Goal: Use online tool/utility: Use online tool/utility

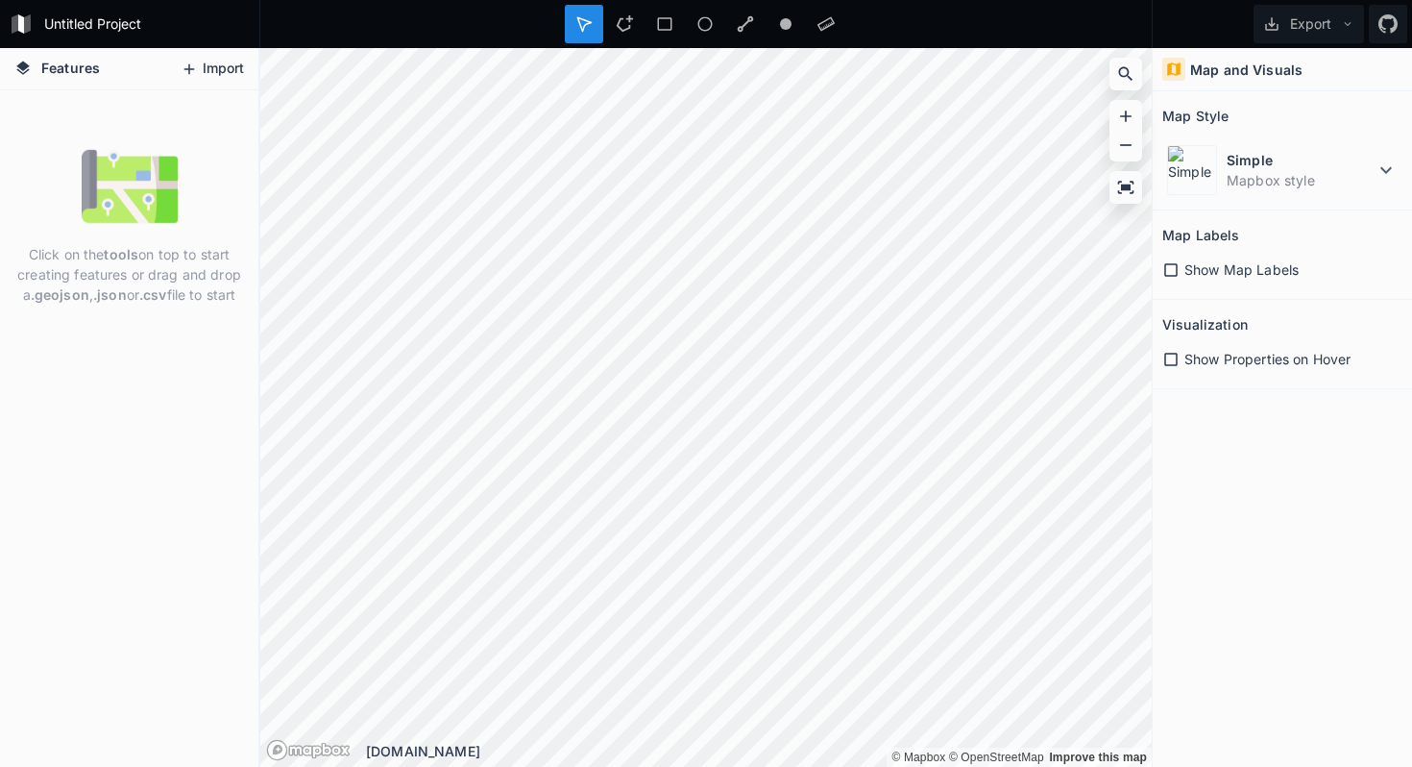
click at [200, 77] on button "Import" at bounding box center [212, 69] width 83 height 31
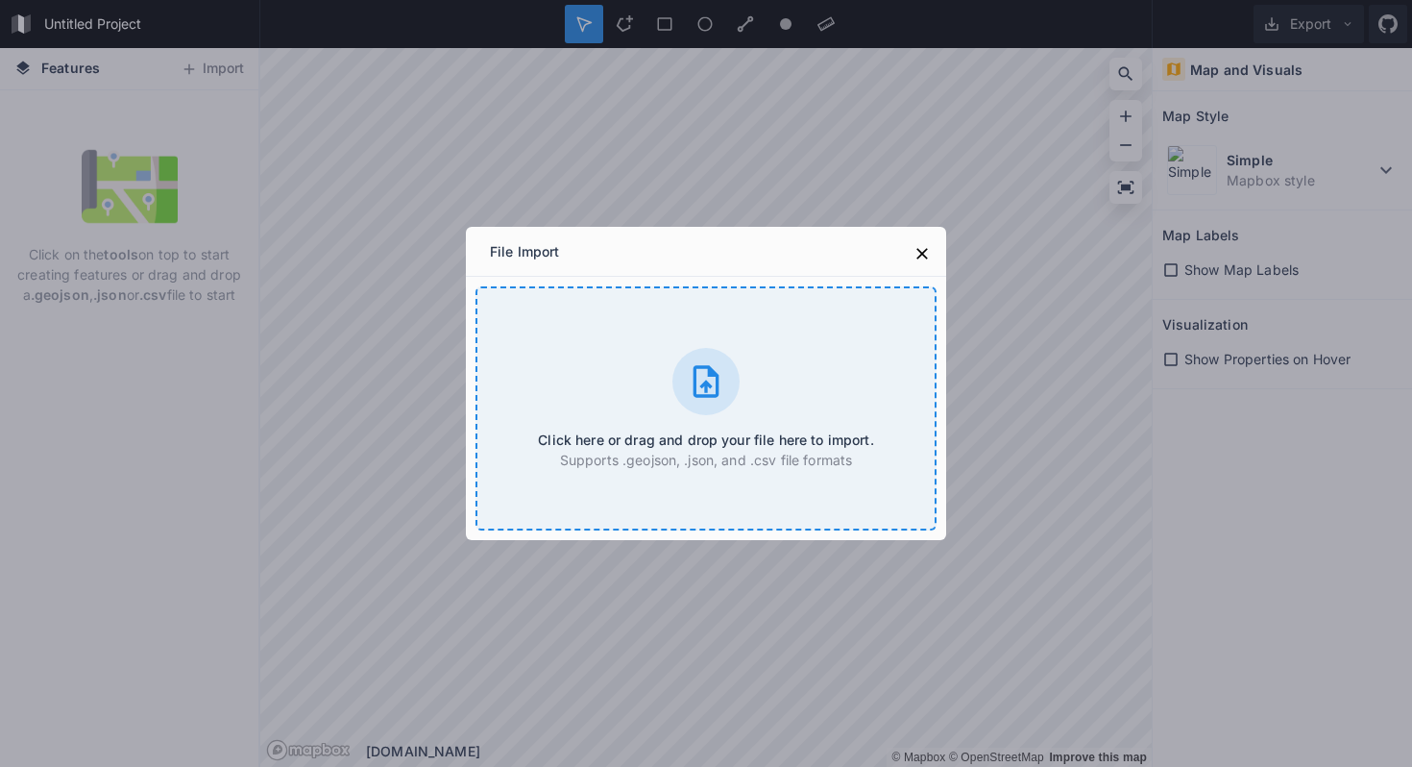
click at [708, 410] on div at bounding box center [706, 381] width 67 height 67
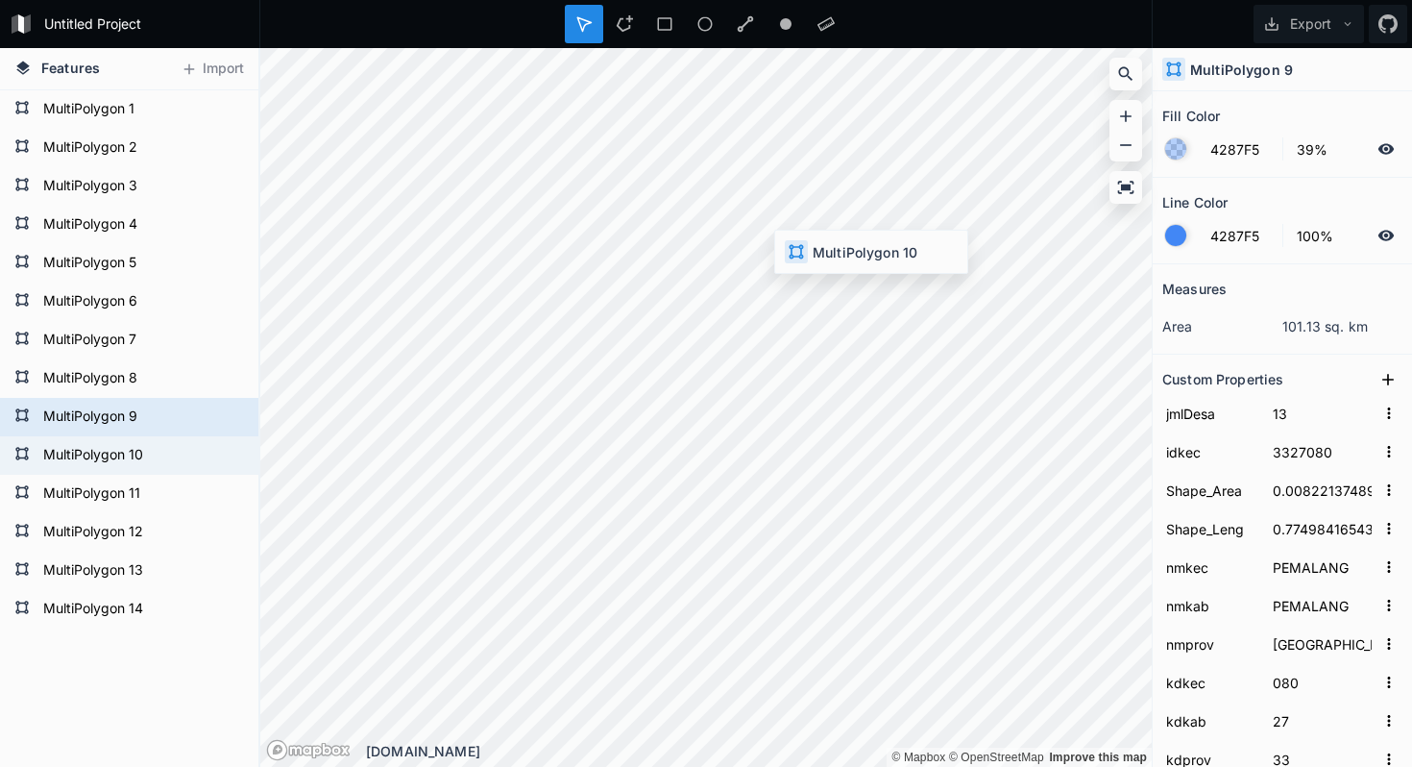
type input "19"
type input "3327090"
type input "0.00539137164"
type input "0.54758779557"
type input "TAMAN"
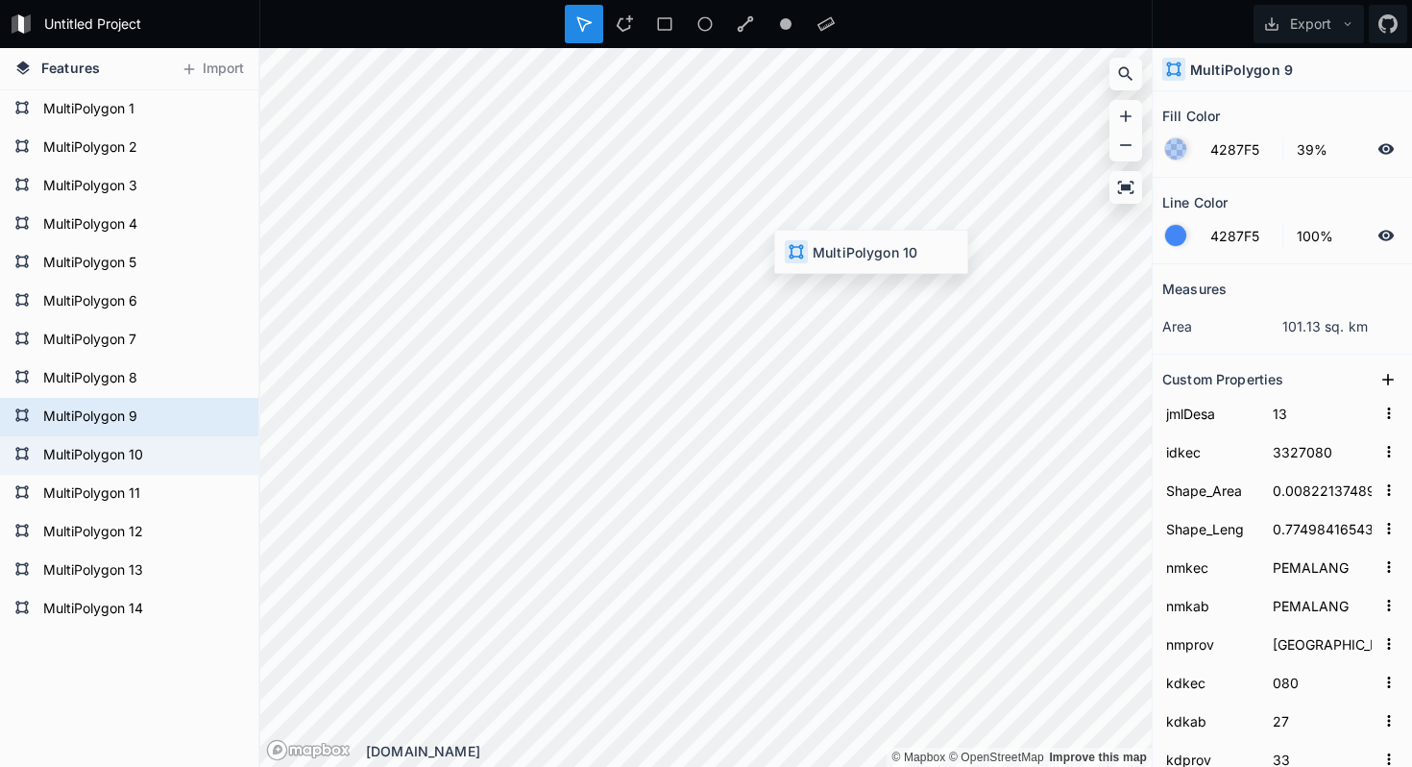
type input "090"
type input "10"
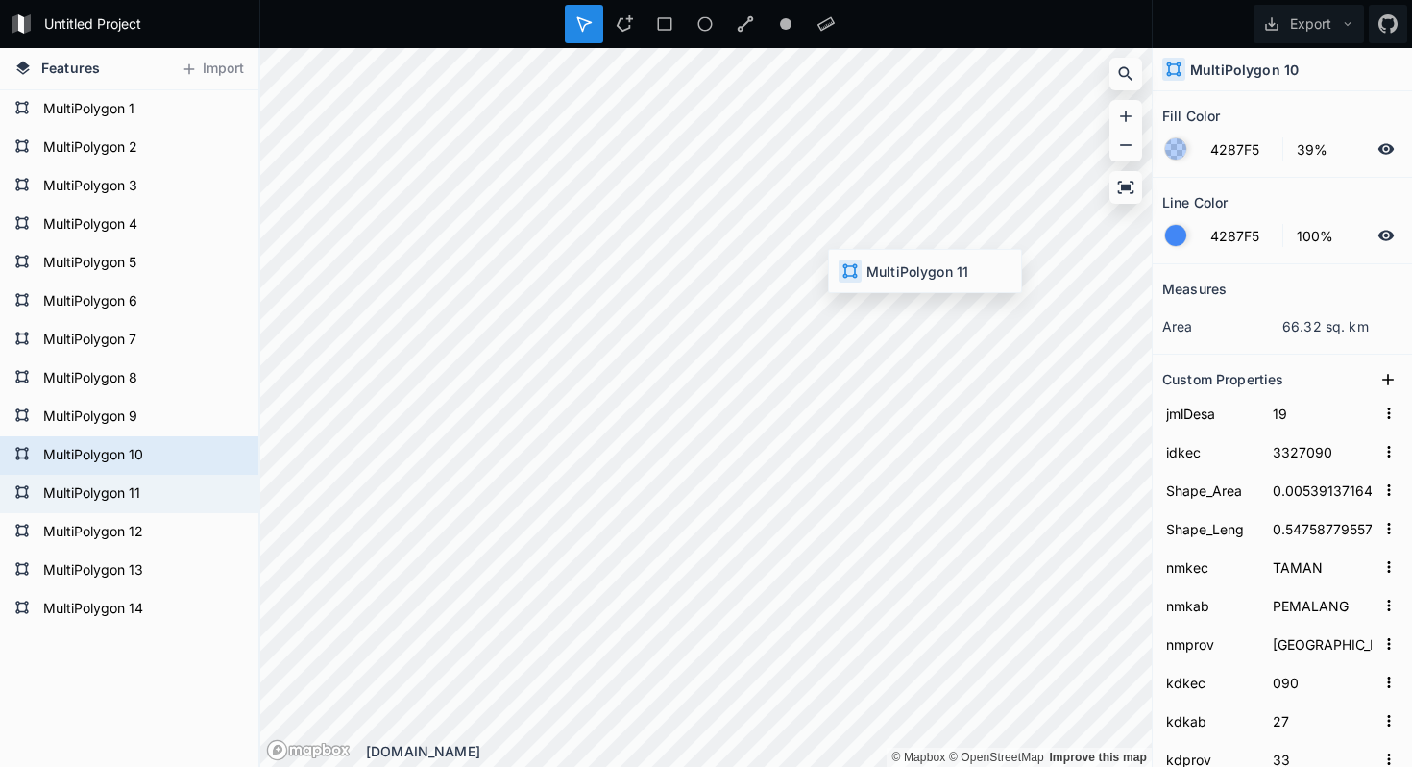
type input "3327100"
type input "0.00654573889"
type input "0.59568523755"
type input "PETARUKAN"
type input "100"
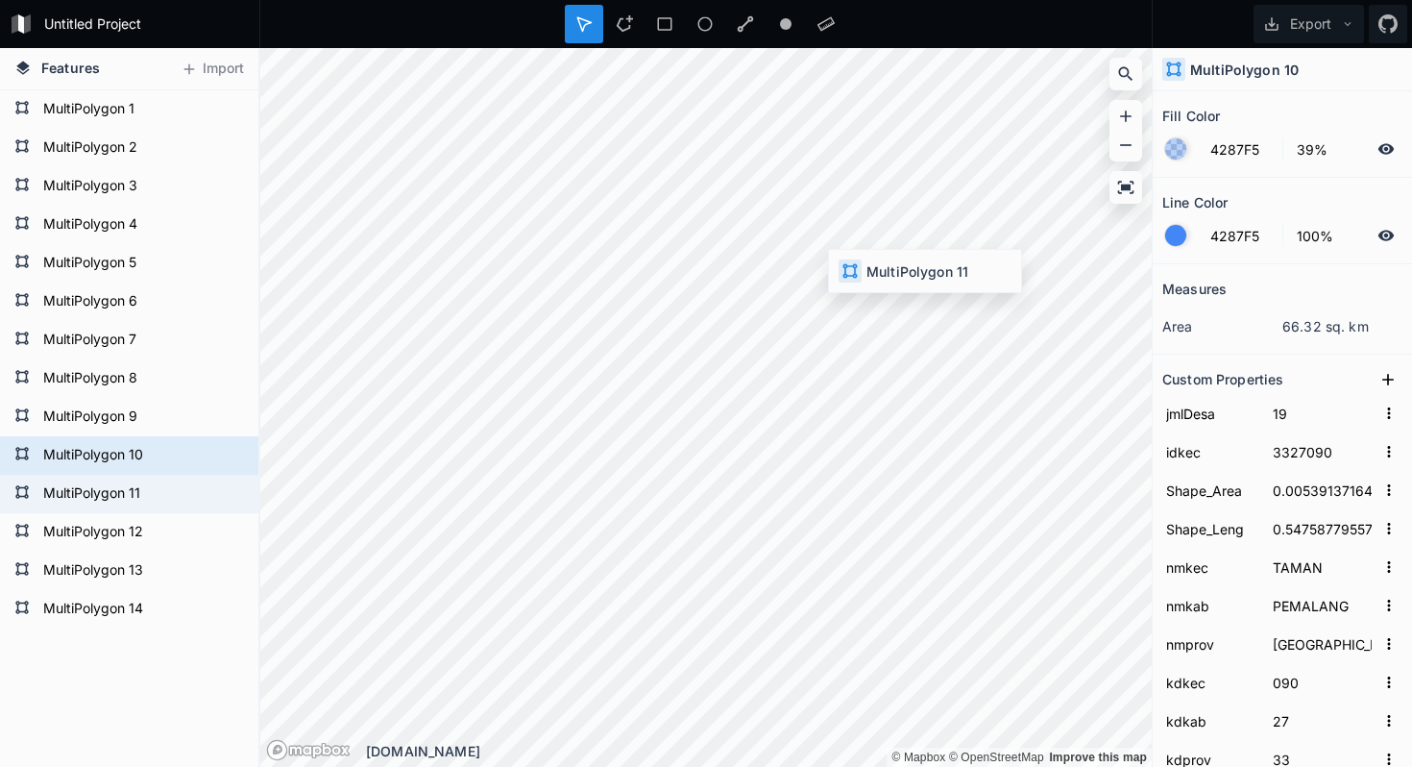
type input "11"
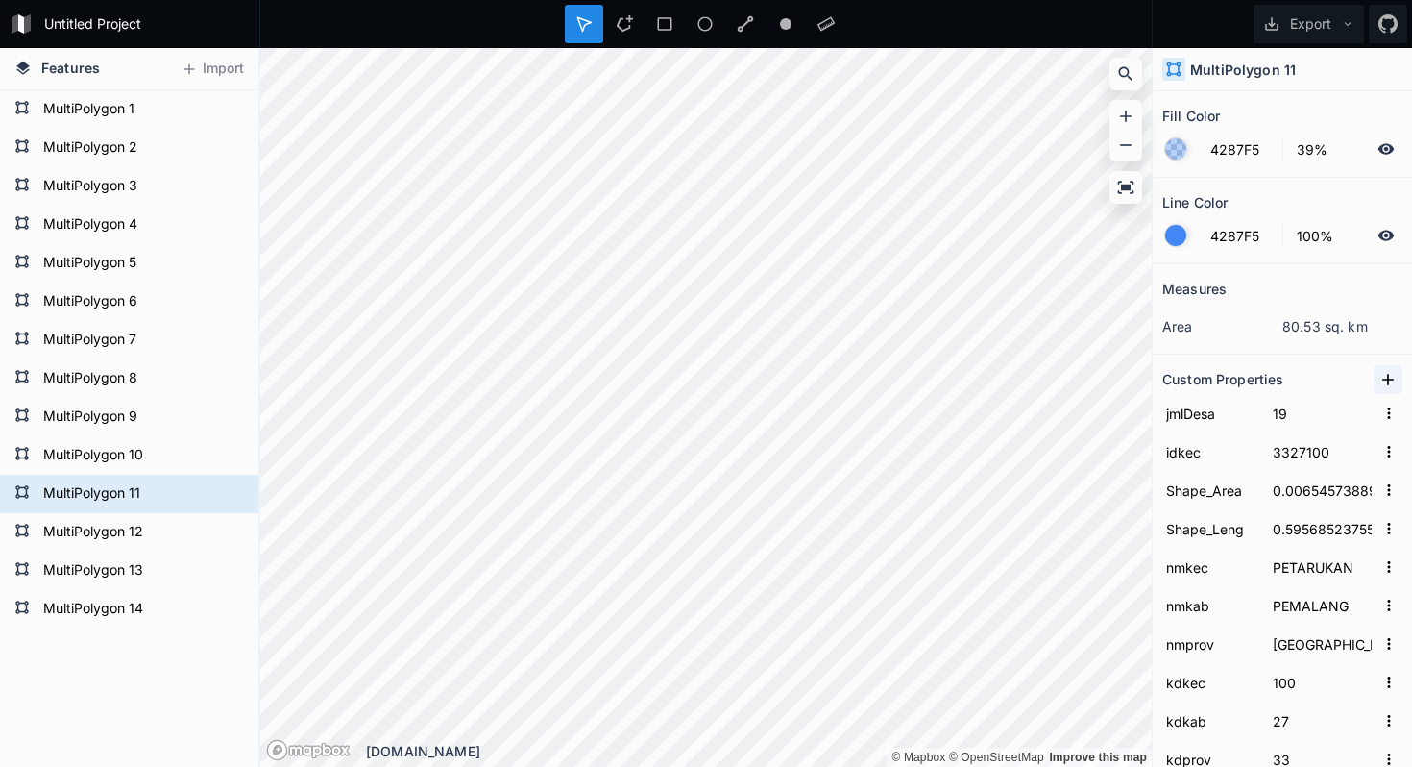
click at [1389, 391] on button at bounding box center [1388, 379] width 29 height 29
click at [1215, 415] on input "property 1" at bounding box center [1210, 413] width 97 height 29
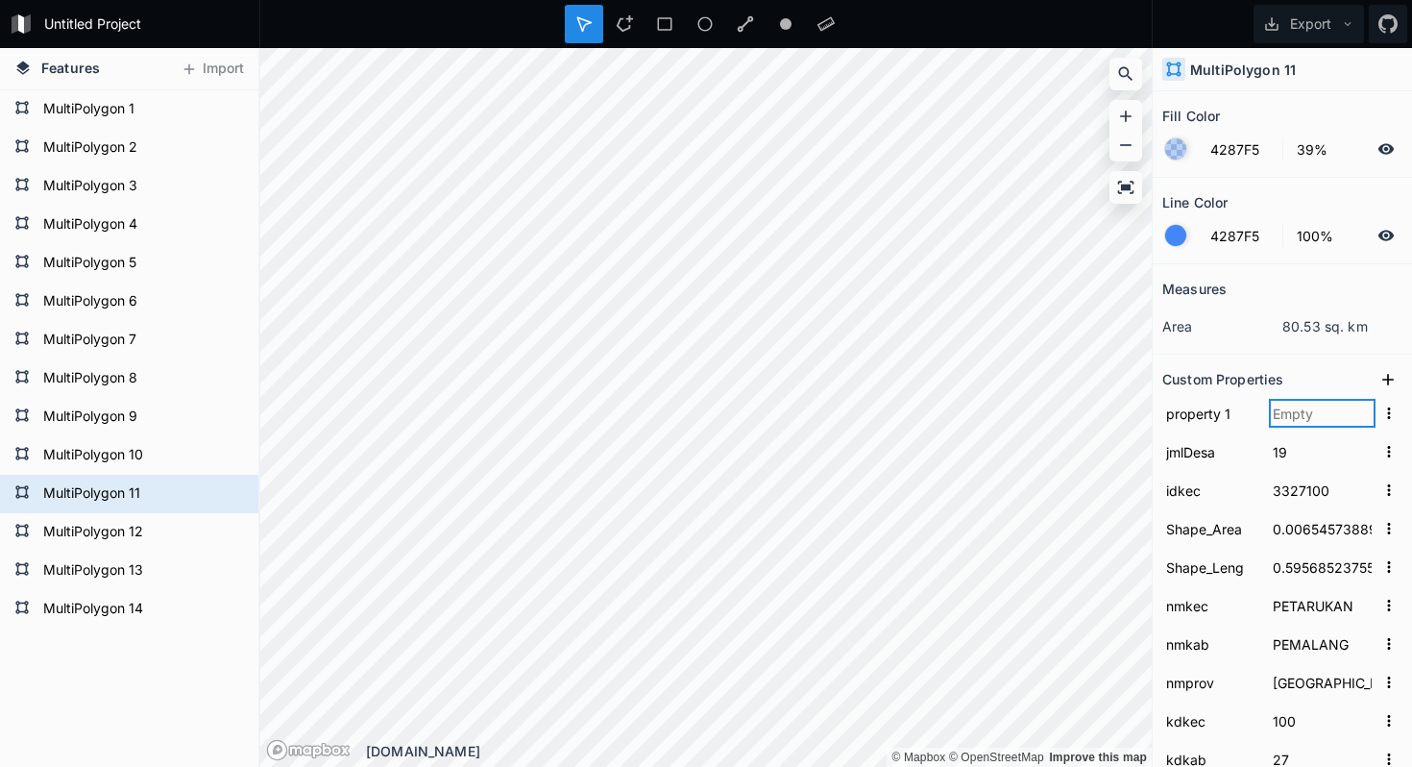
click at [1285, 415] on input "text" at bounding box center [1322, 413] width 107 height 29
click at [1236, 415] on input "property 1" at bounding box center [1210, 413] width 97 height 29
click at [1255, 415] on input "property 1" at bounding box center [1210, 413] width 97 height 29
click at [1327, 415] on input "text" at bounding box center [1322, 413] width 107 height 29
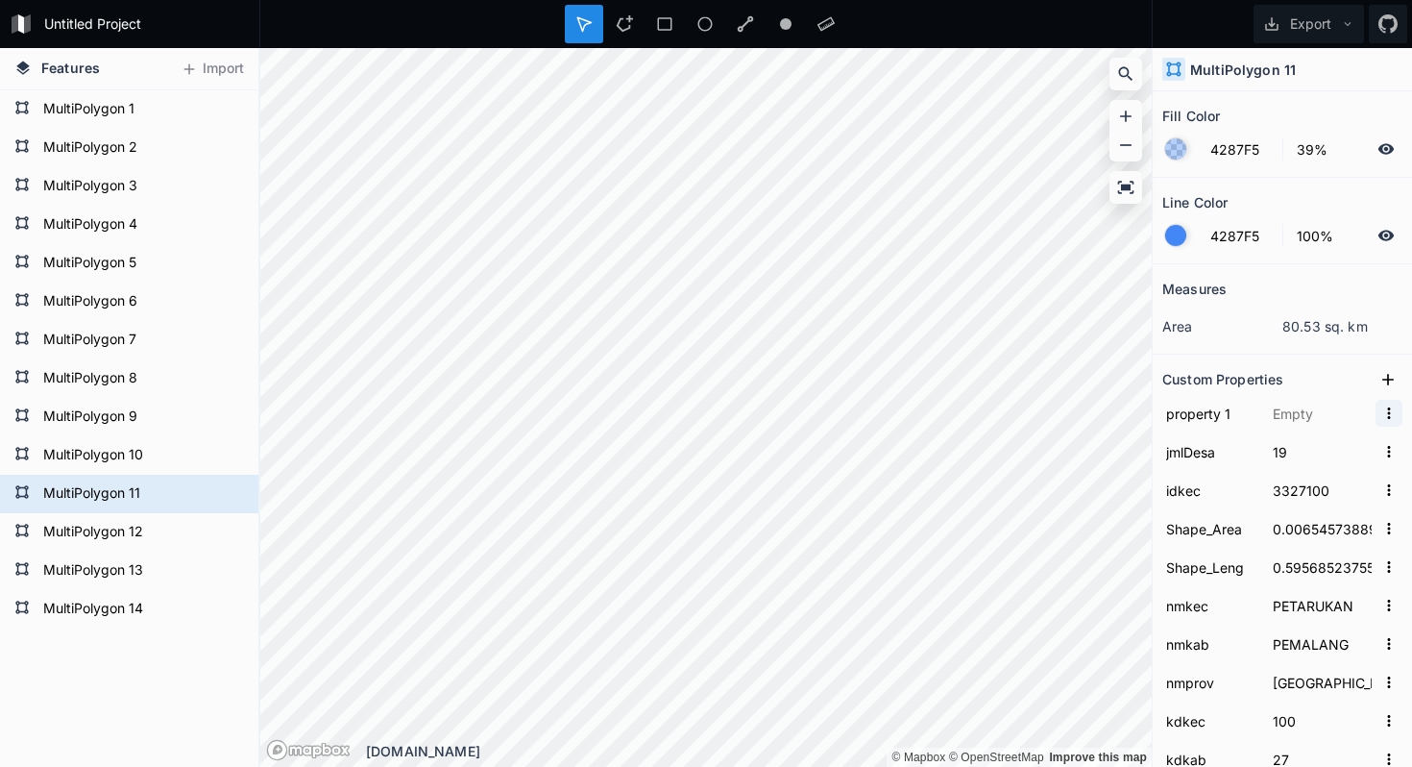
click at [1377, 415] on button "button" at bounding box center [1389, 413] width 27 height 27
click at [1374, 466] on span "Delete" at bounding box center [1358, 473] width 77 height 20
click at [1257, 357] on section "Custom Properties jmlDesa 19 idkec 3327100 Shape_Area 0.00654573889 Shape_Leng …" at bounding box center [1282, 591] width 259 height 473
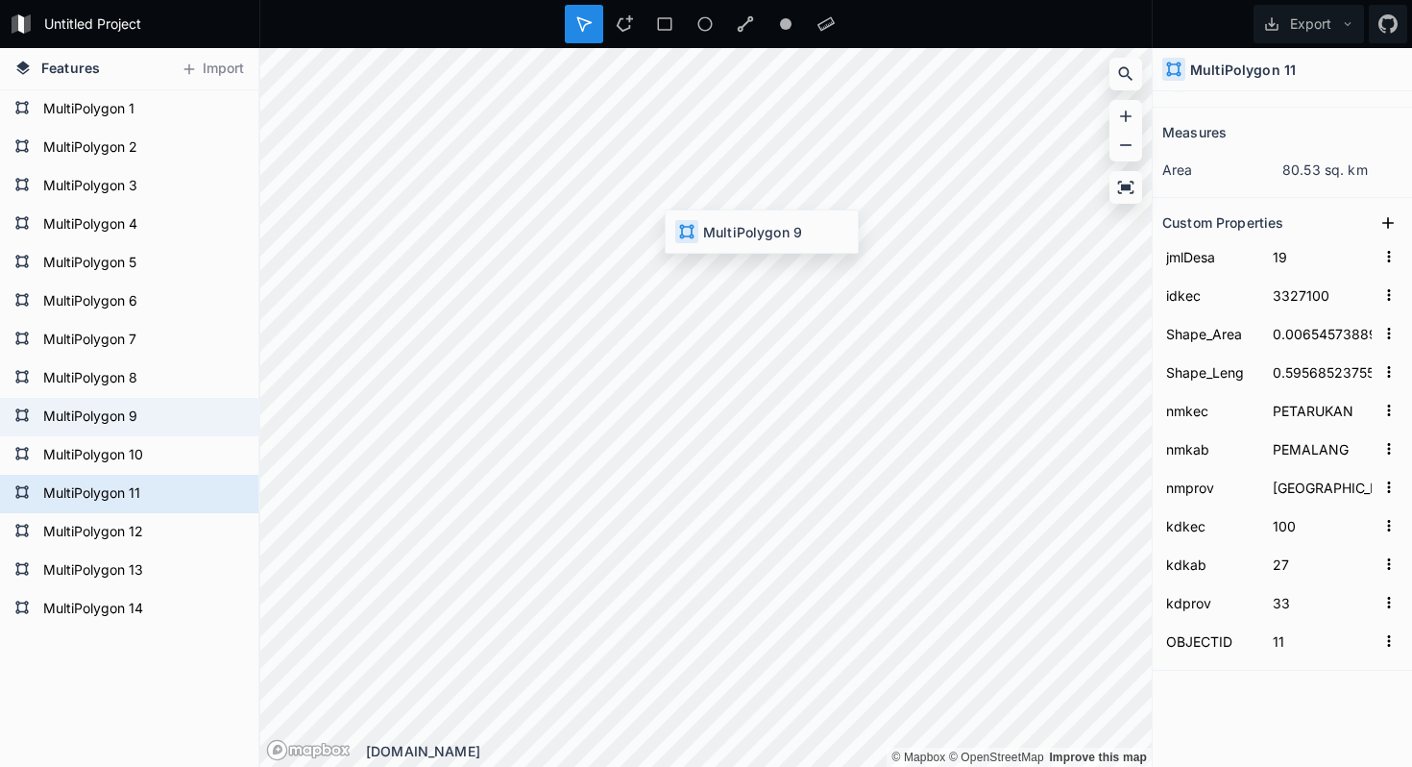
type input "13"
type input "3327080"
type input "0.00822137489"
type input "0.77498416543"
type input "PEMALANG"
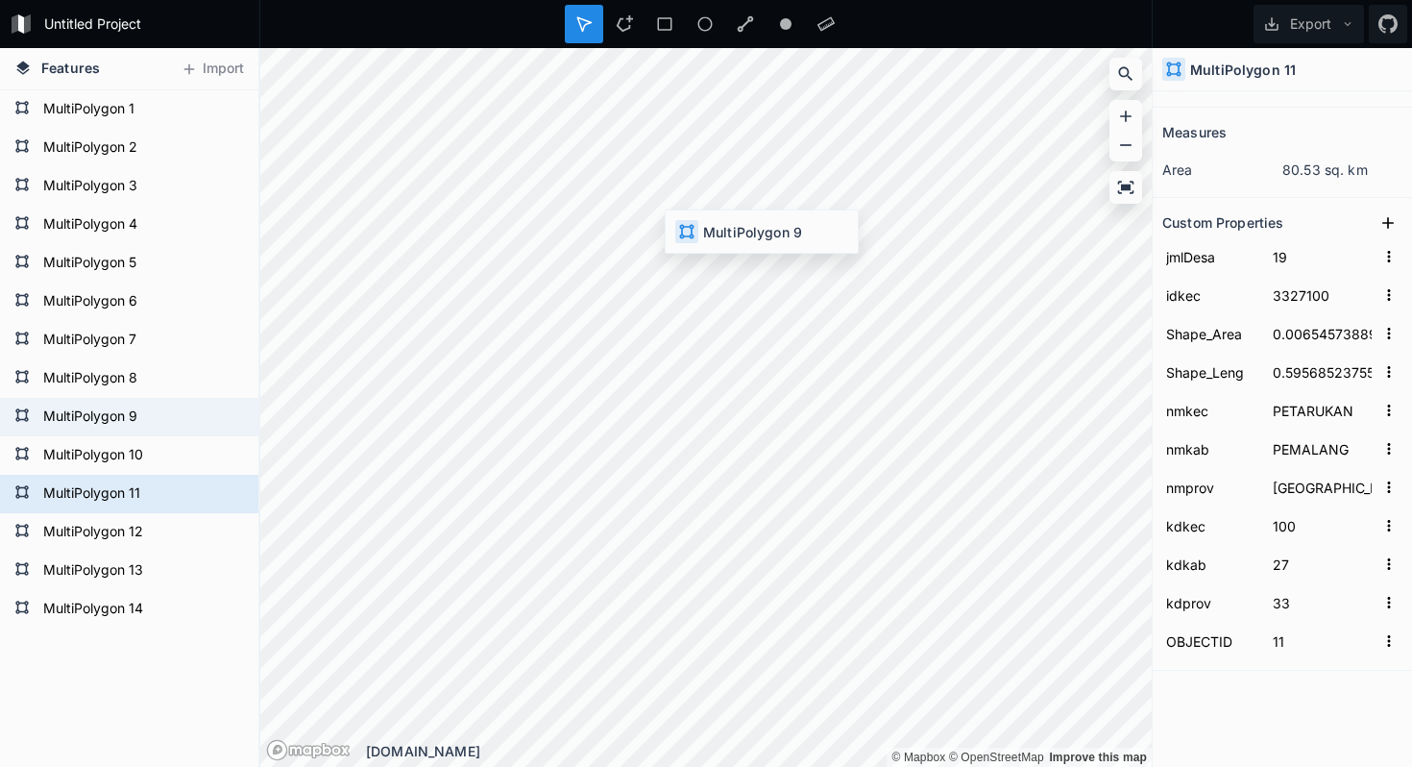
type input "080"
type input "9"
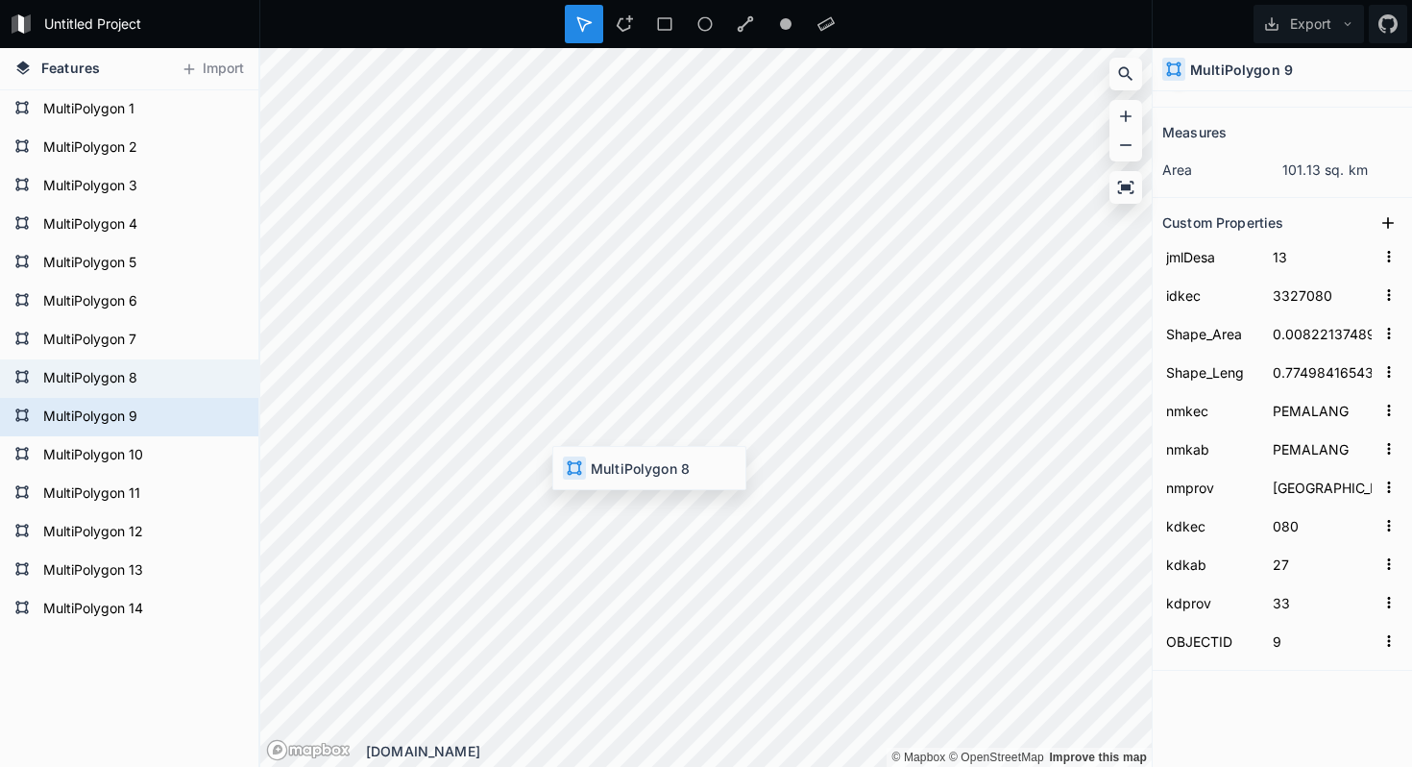
type input "18"
type input "3327070"
type input "0.00759678169"
type input "0.59310641148"
type input "RANDUDONGKAL"
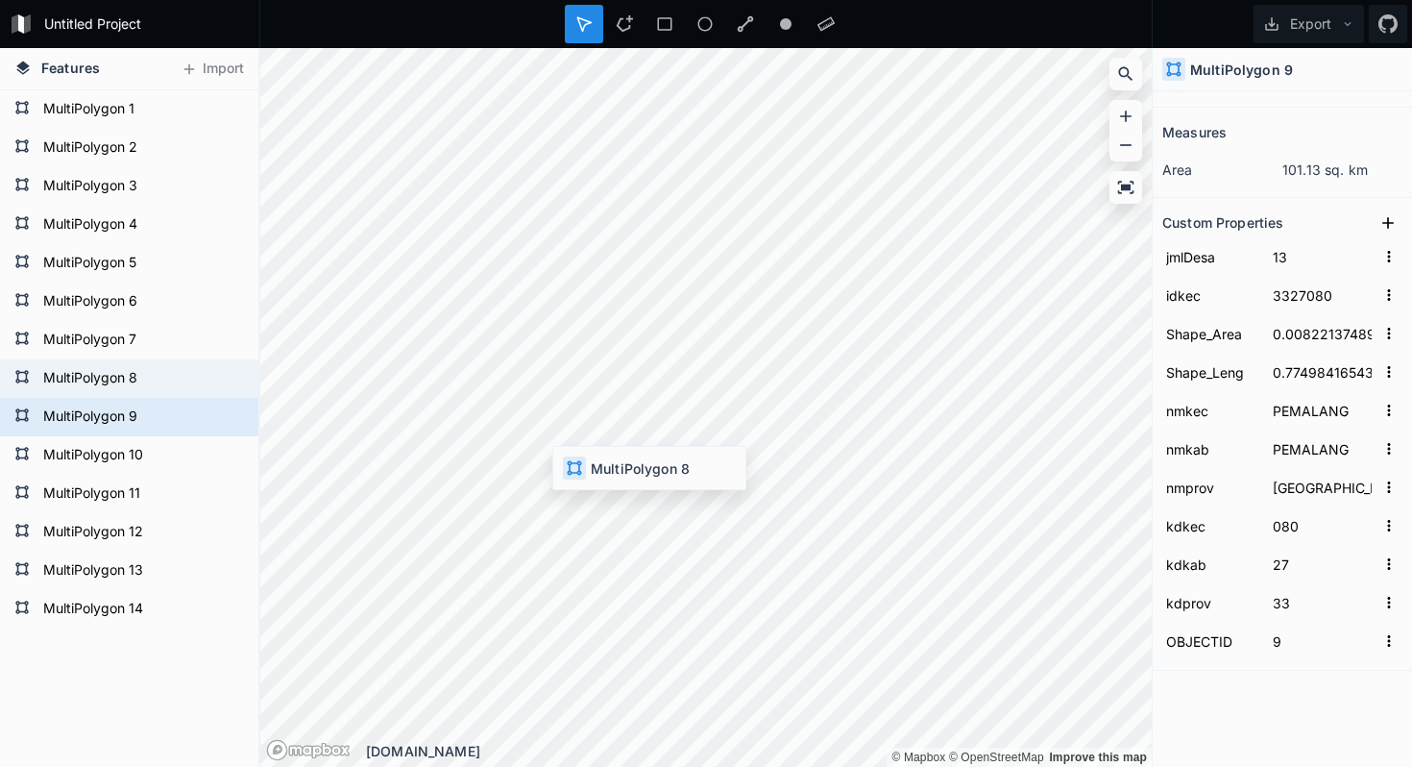
type input "070"
type input "8"
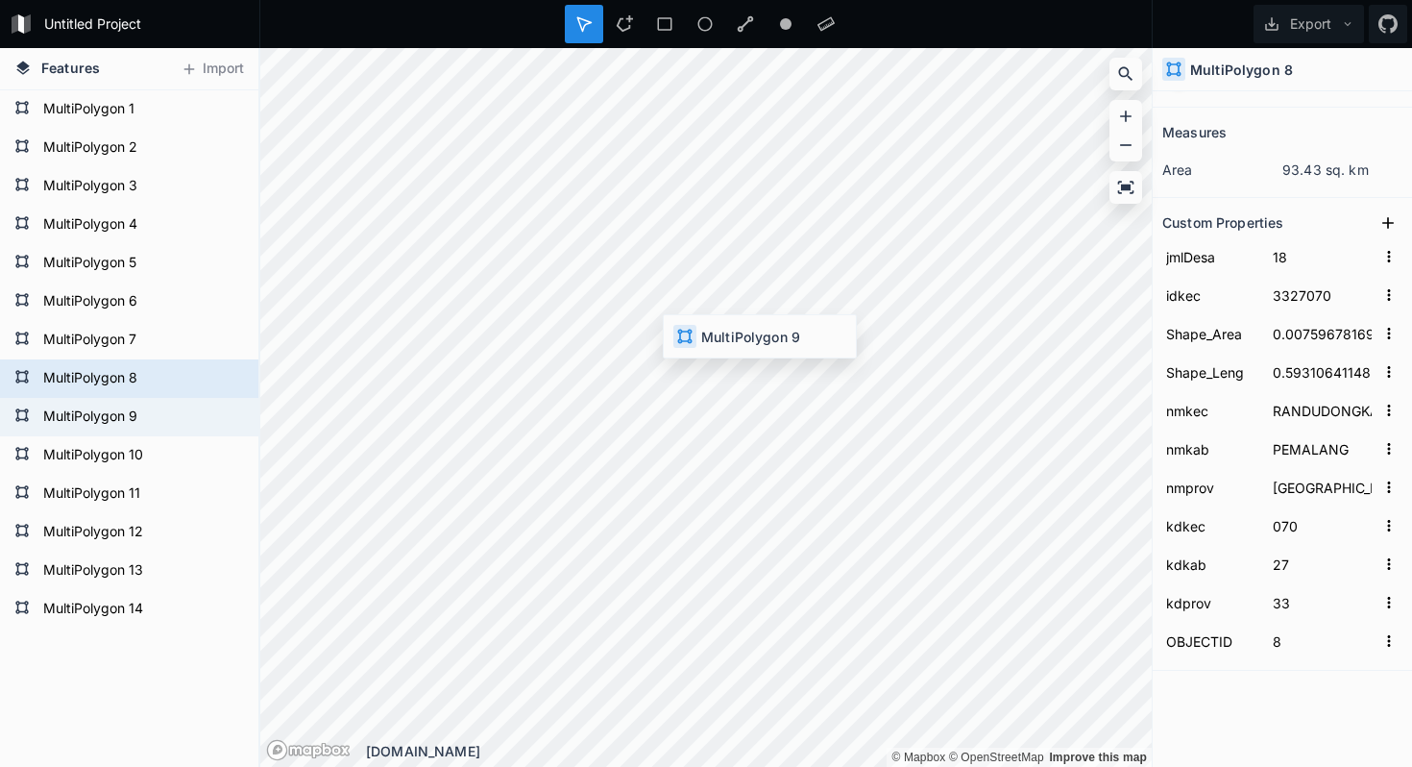
type input "13"
type input "3327080"
type input "0.00822137489"
type input "0.77498416543"
type input "PEMALANG"
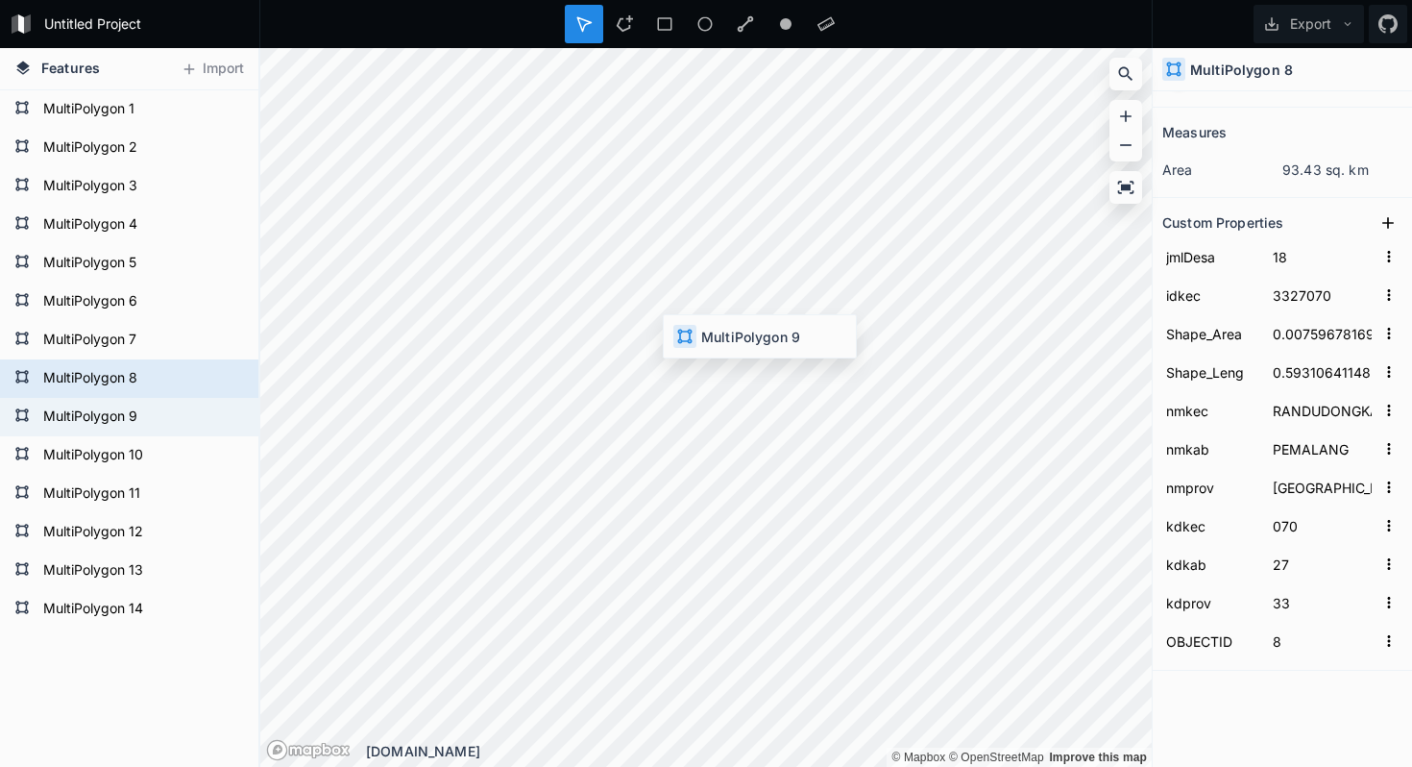
type input "080"
type input "9"
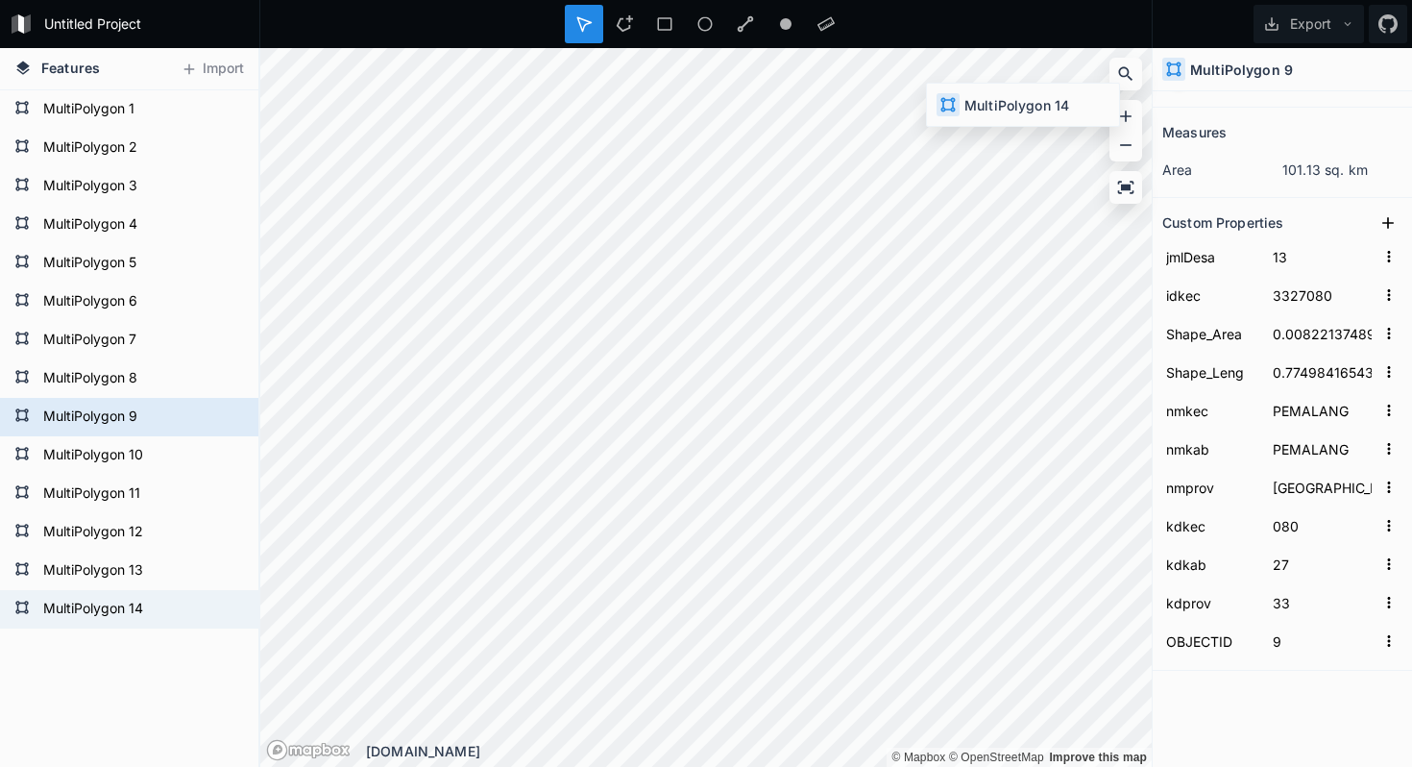
type input "18"
type input "3327130"
type input "0.00554338827"
type input "0.63702361331"
type input "ULUJAMI"
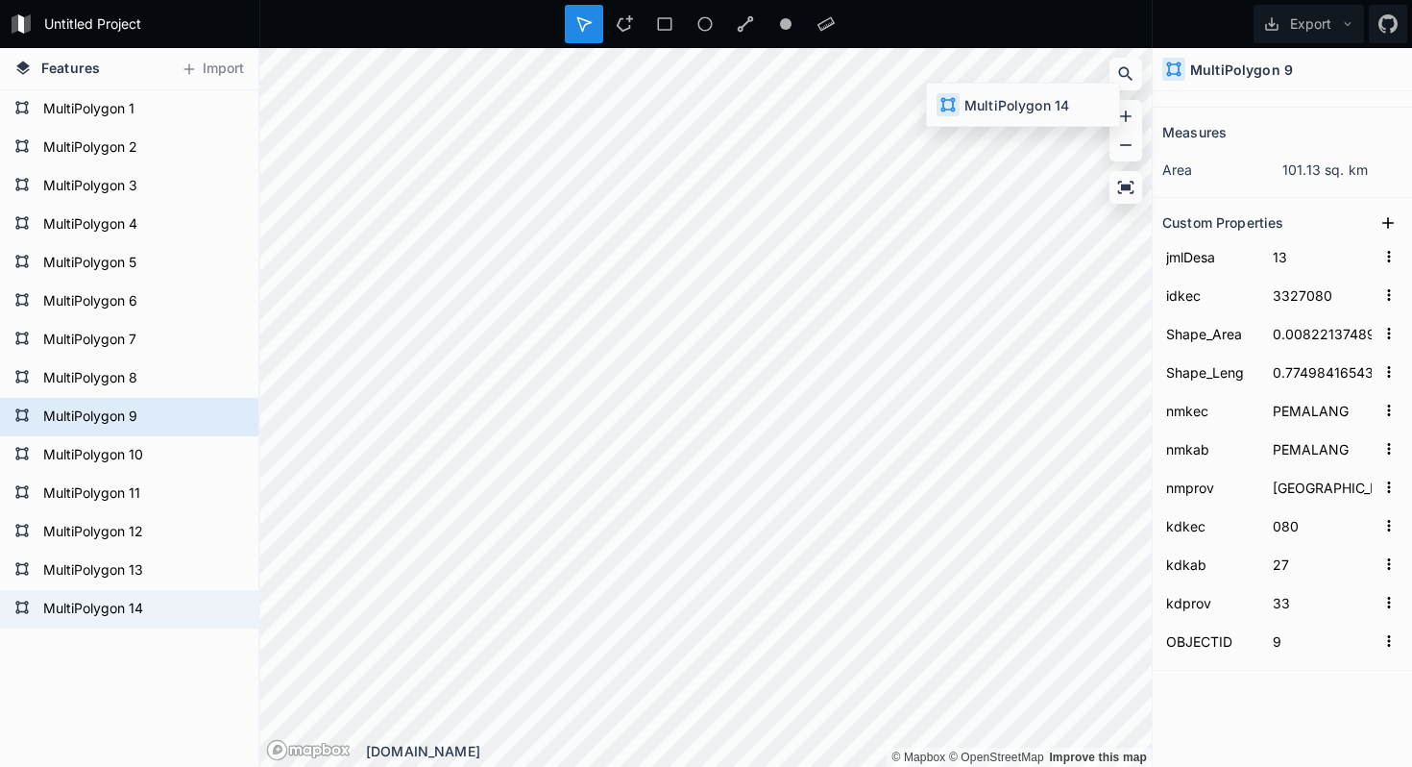
type input "130"
type input "14"
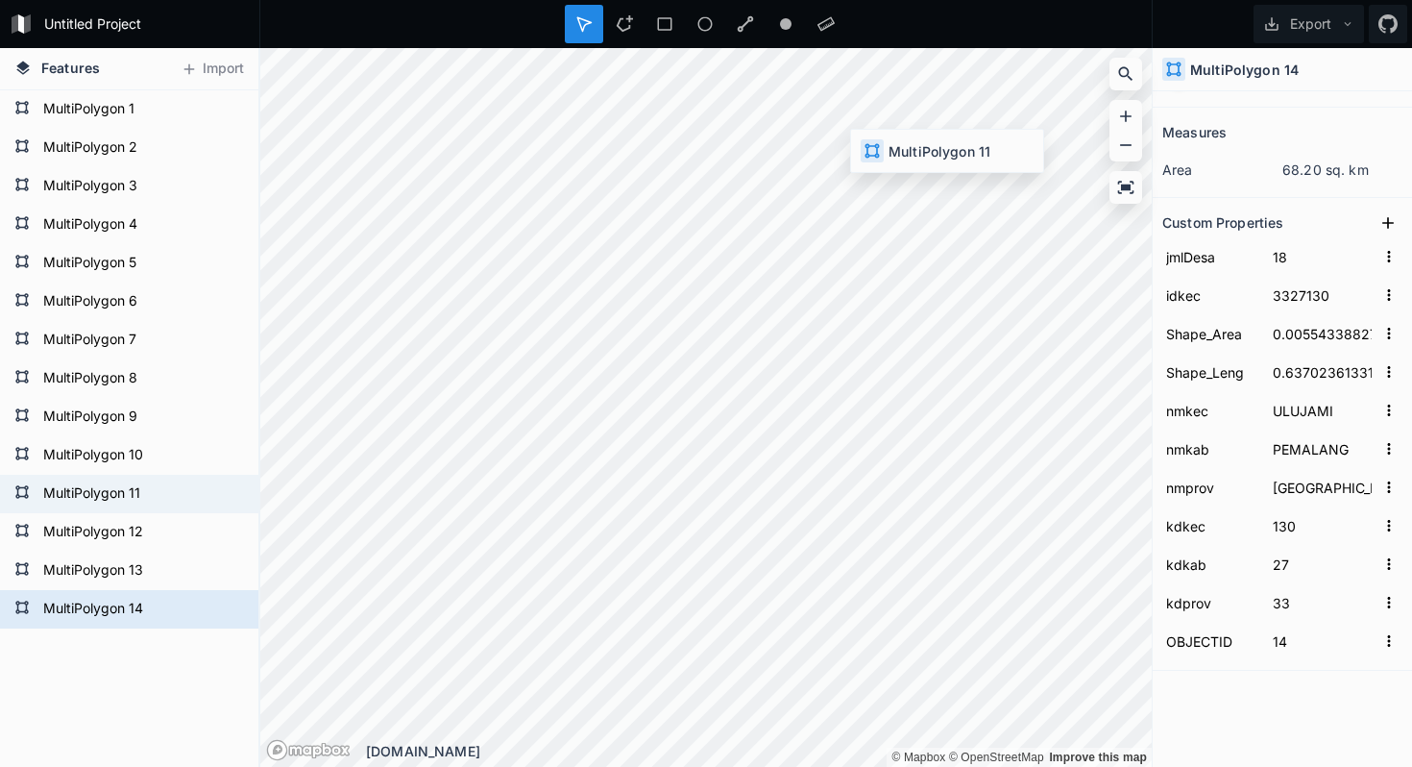
type input "19"
type input "3327100"
type input "0.00654573889"
type input "0.59568523755"
type input "PETARUKAN"
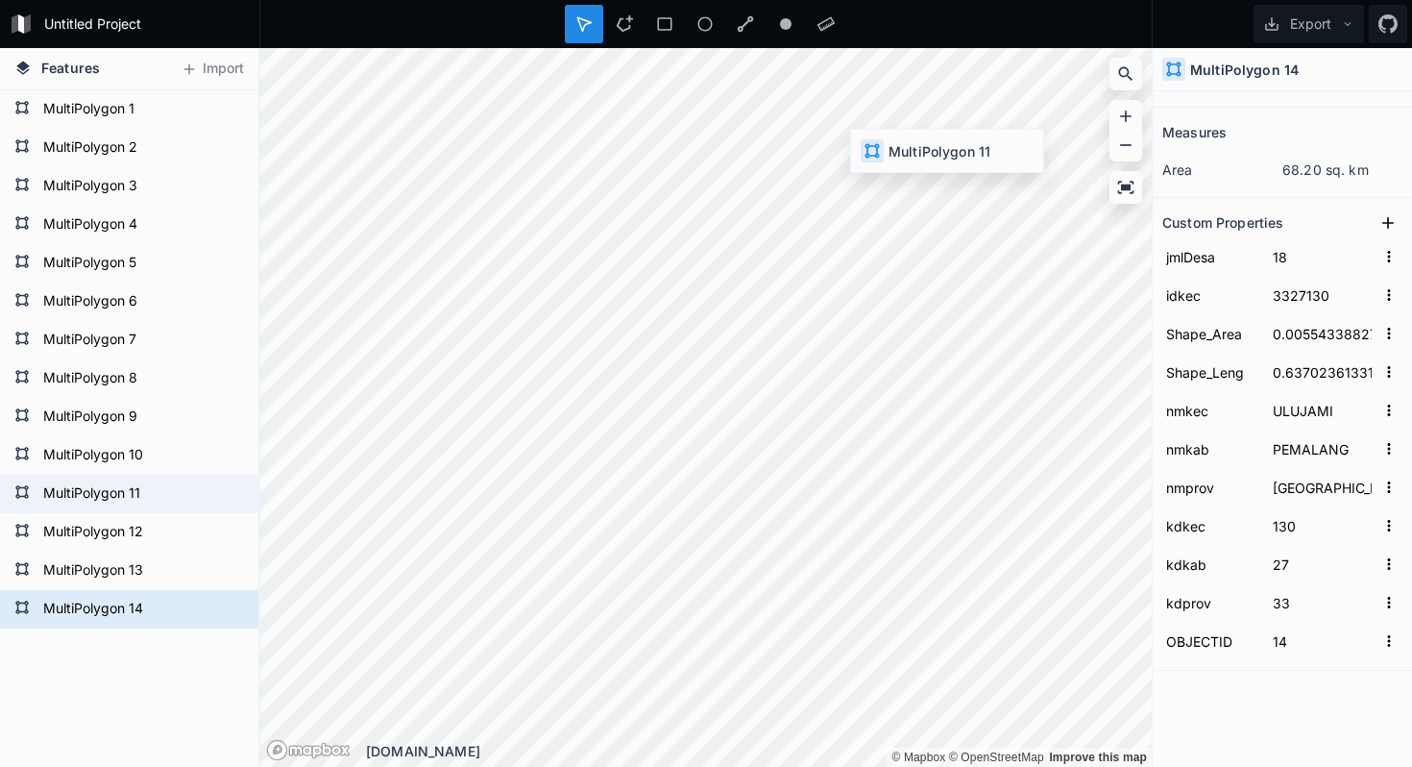
type input "100"
type input "11"
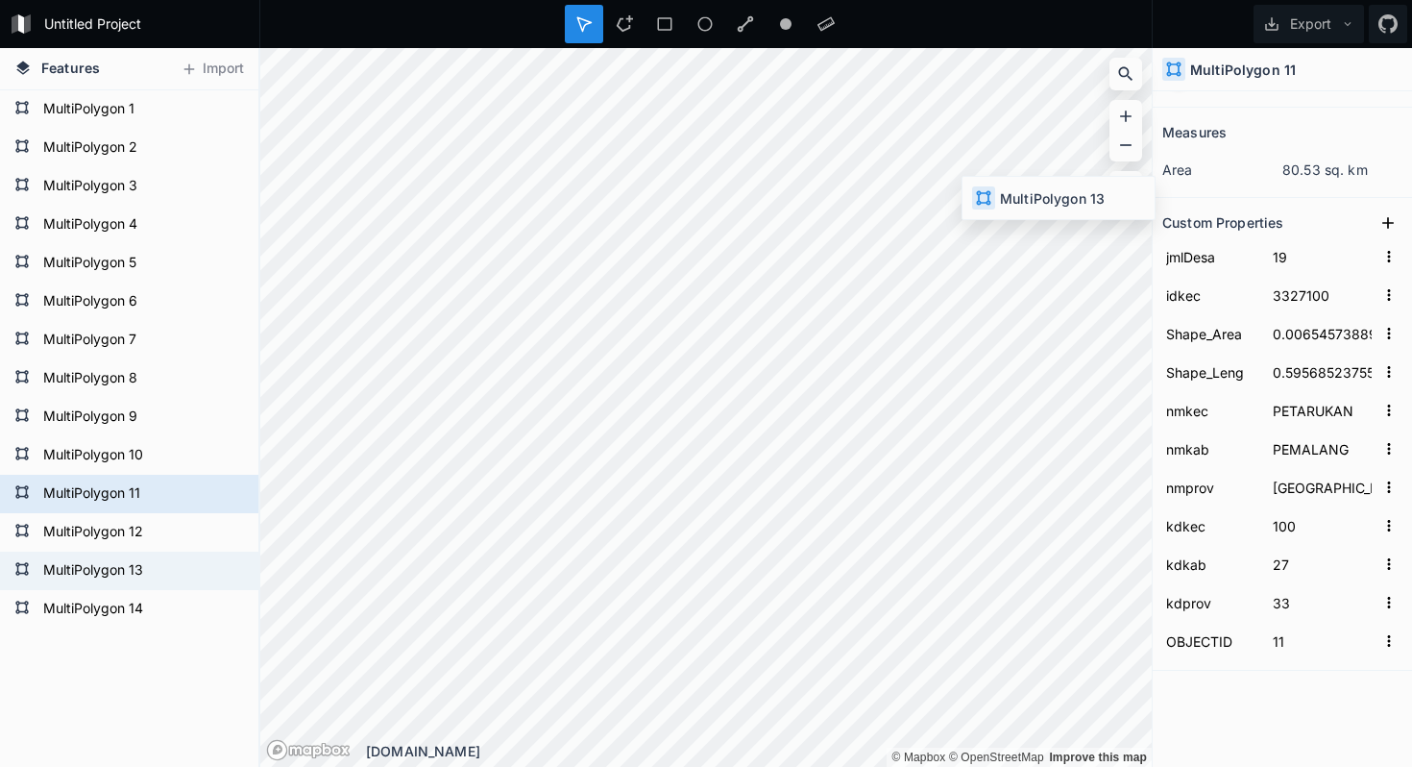
type input "17"
type input "3327120"
type input "0.00220823697"
type input "0.41183450589"
type input "COMAL"
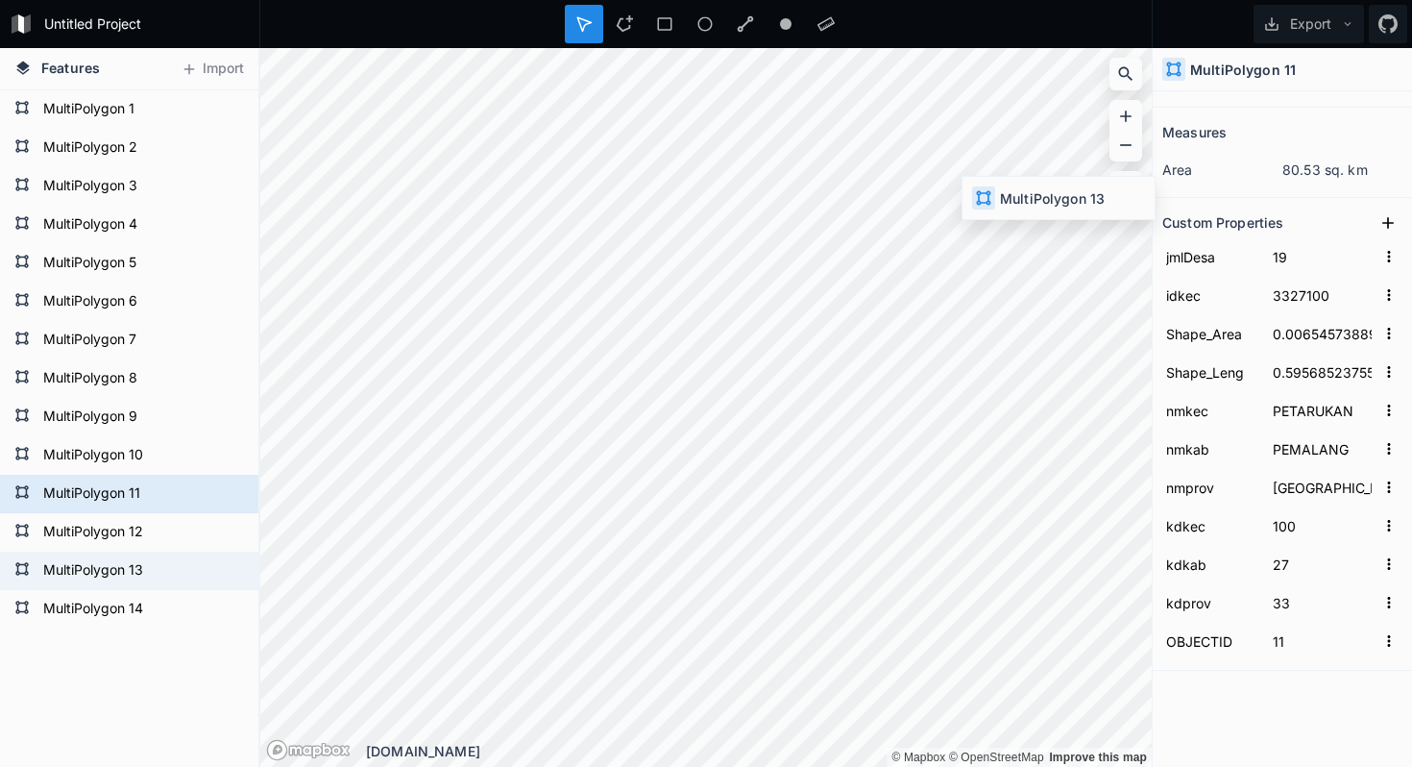
type input "120"
type input "13"
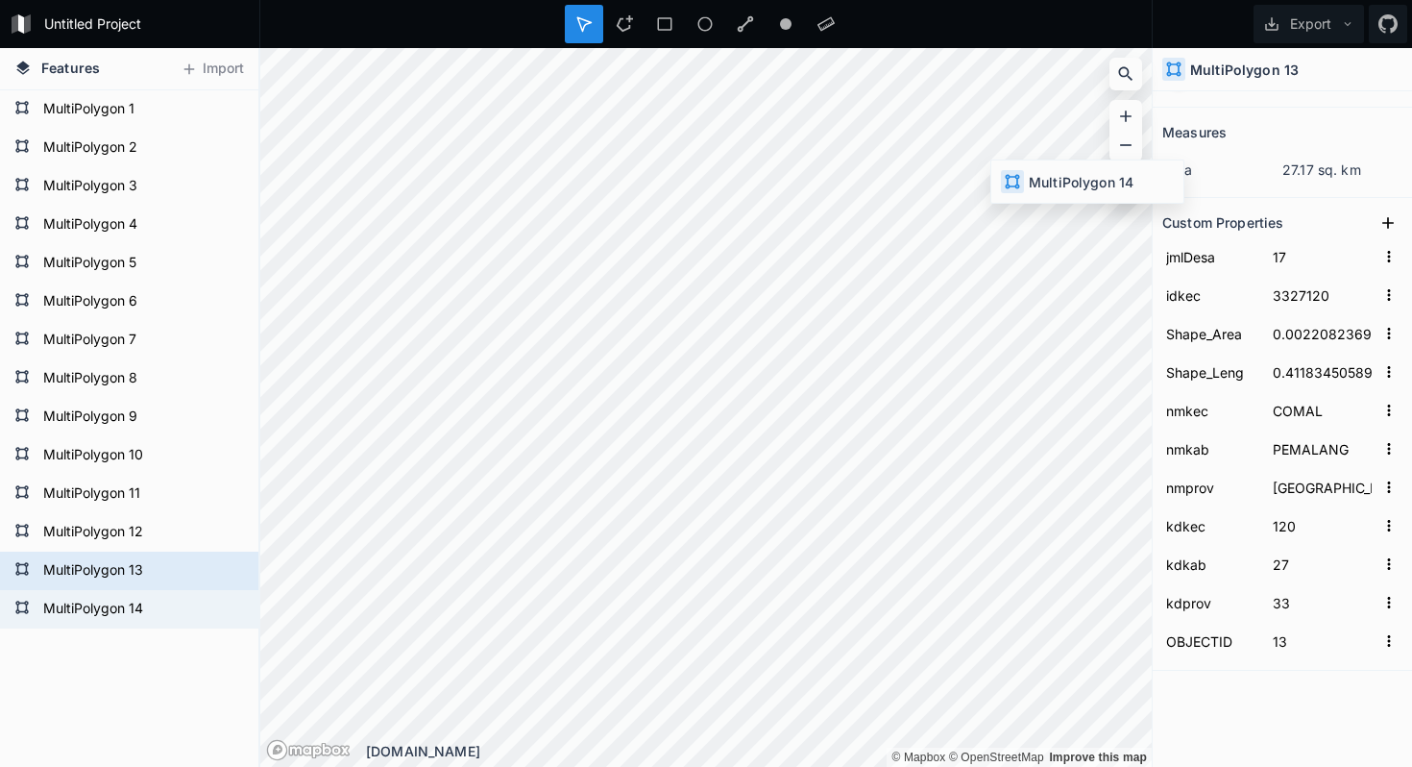
type input "18"
type input "3327130"
type input "0.00554338827"
type input "0.63702361331"
type input "ULUJAMI"
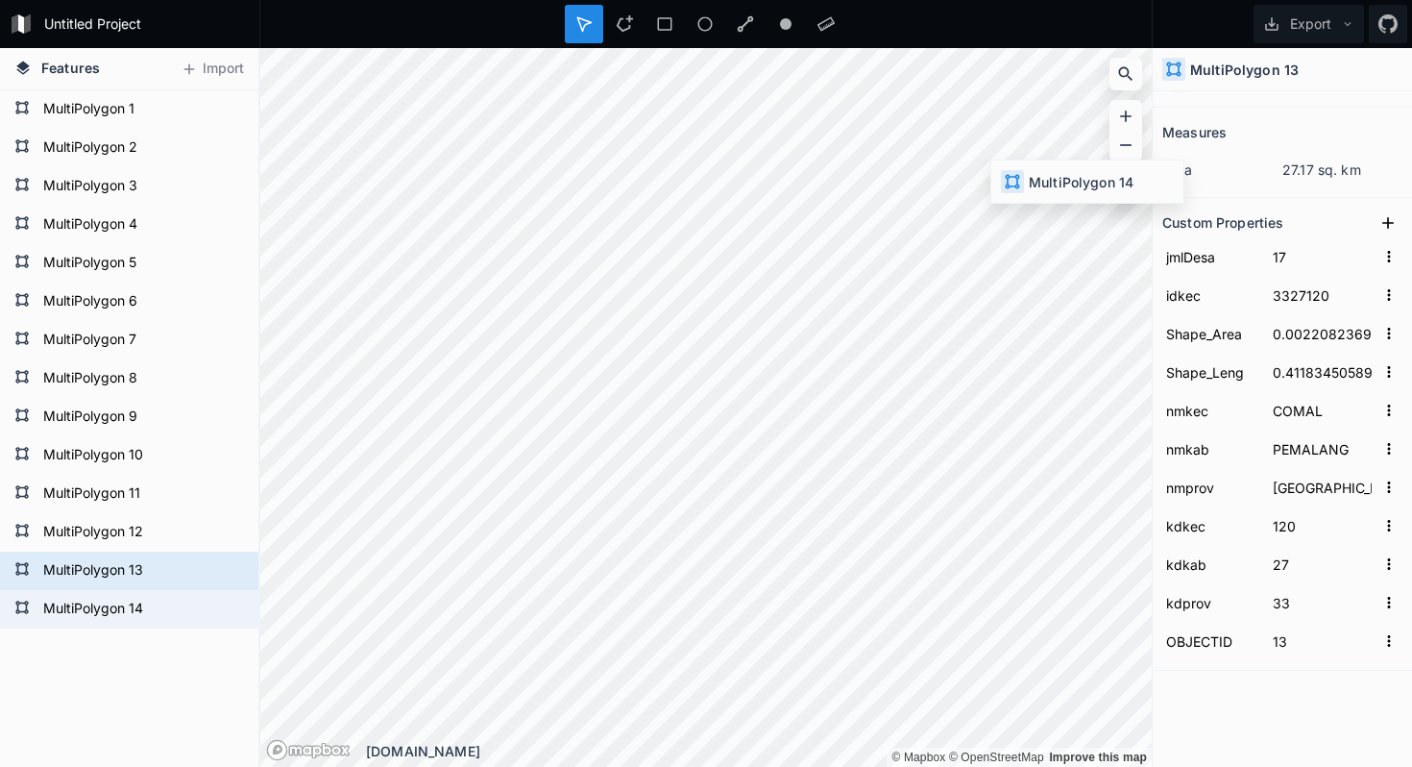
type input "130"
type input "14"
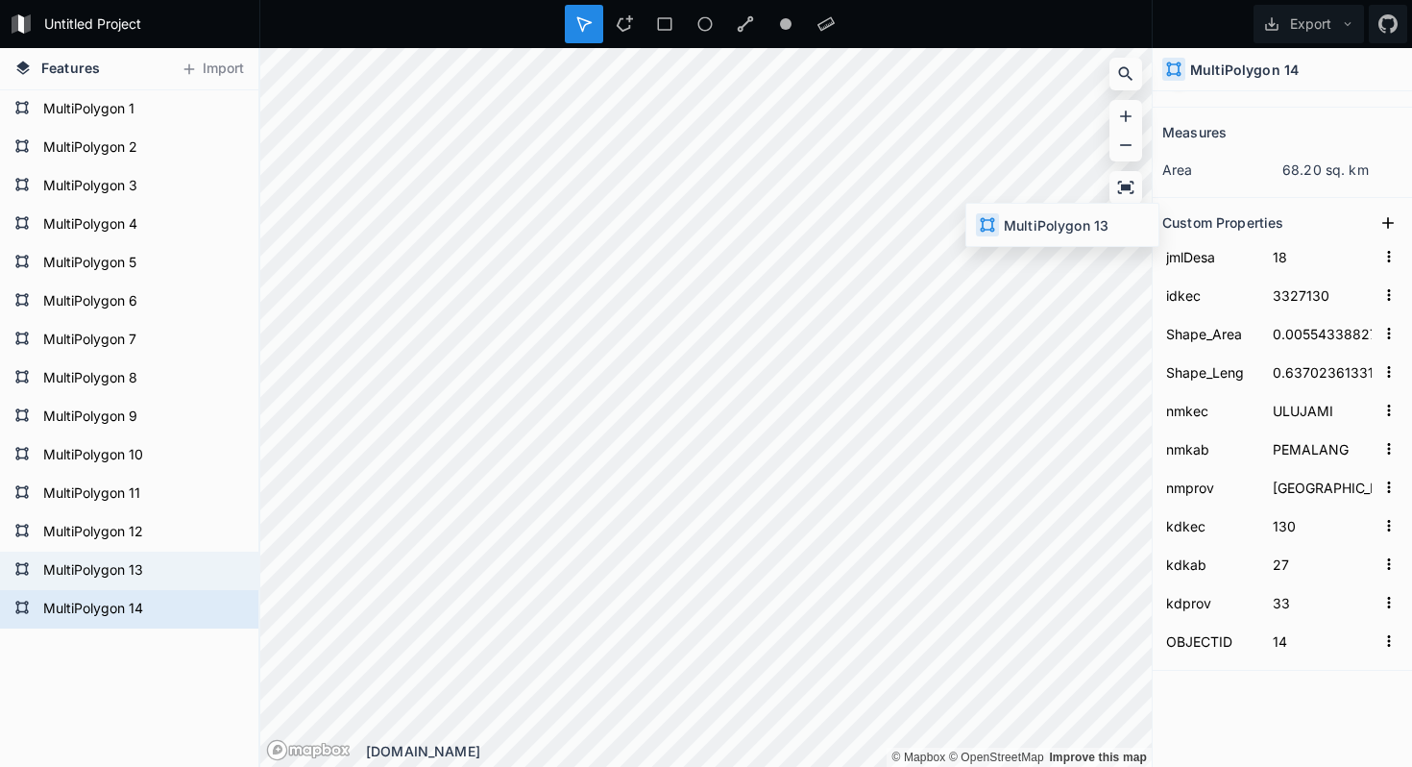
type input "17"
type input "3327120"
type input "0.00220823697"
type input "0.41183450589"
type input "COMAL"
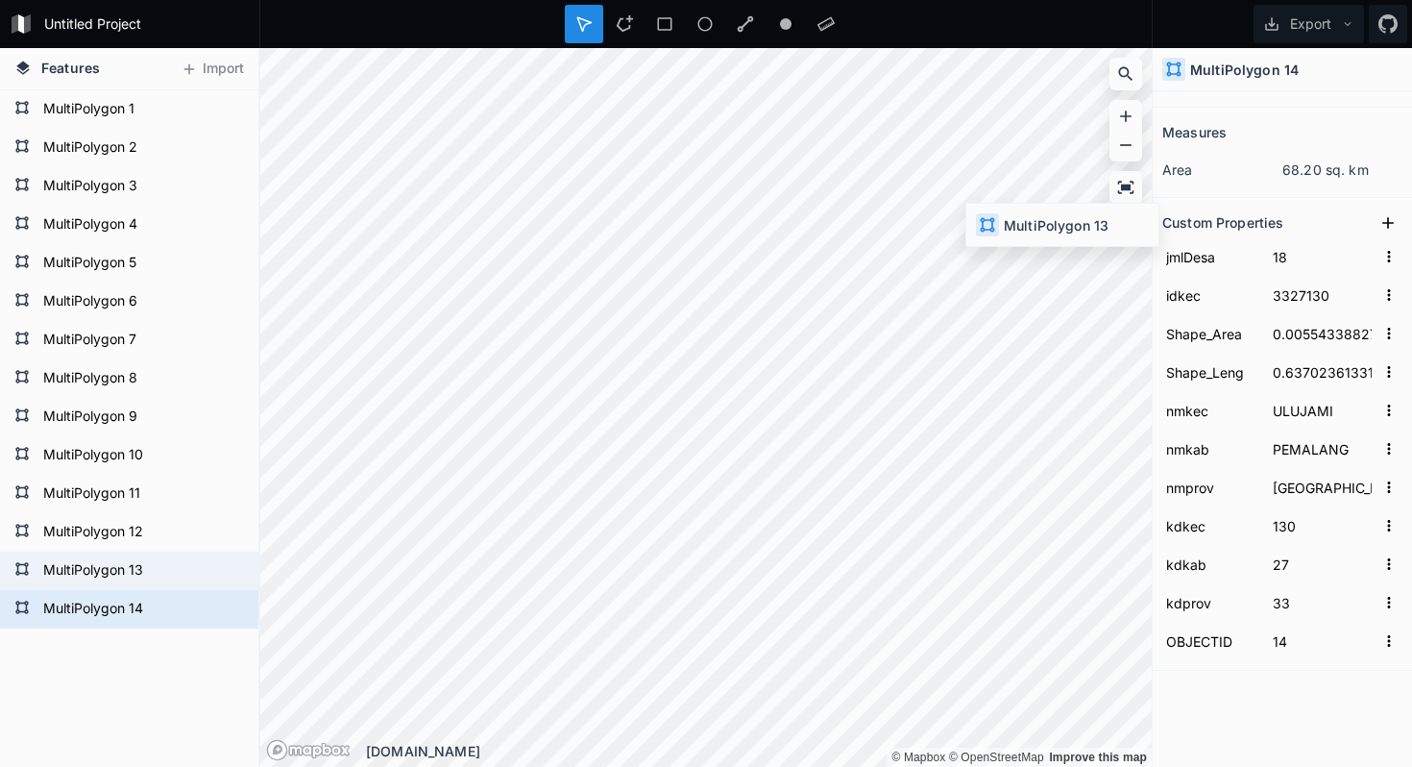
type input "120"
type input "13"
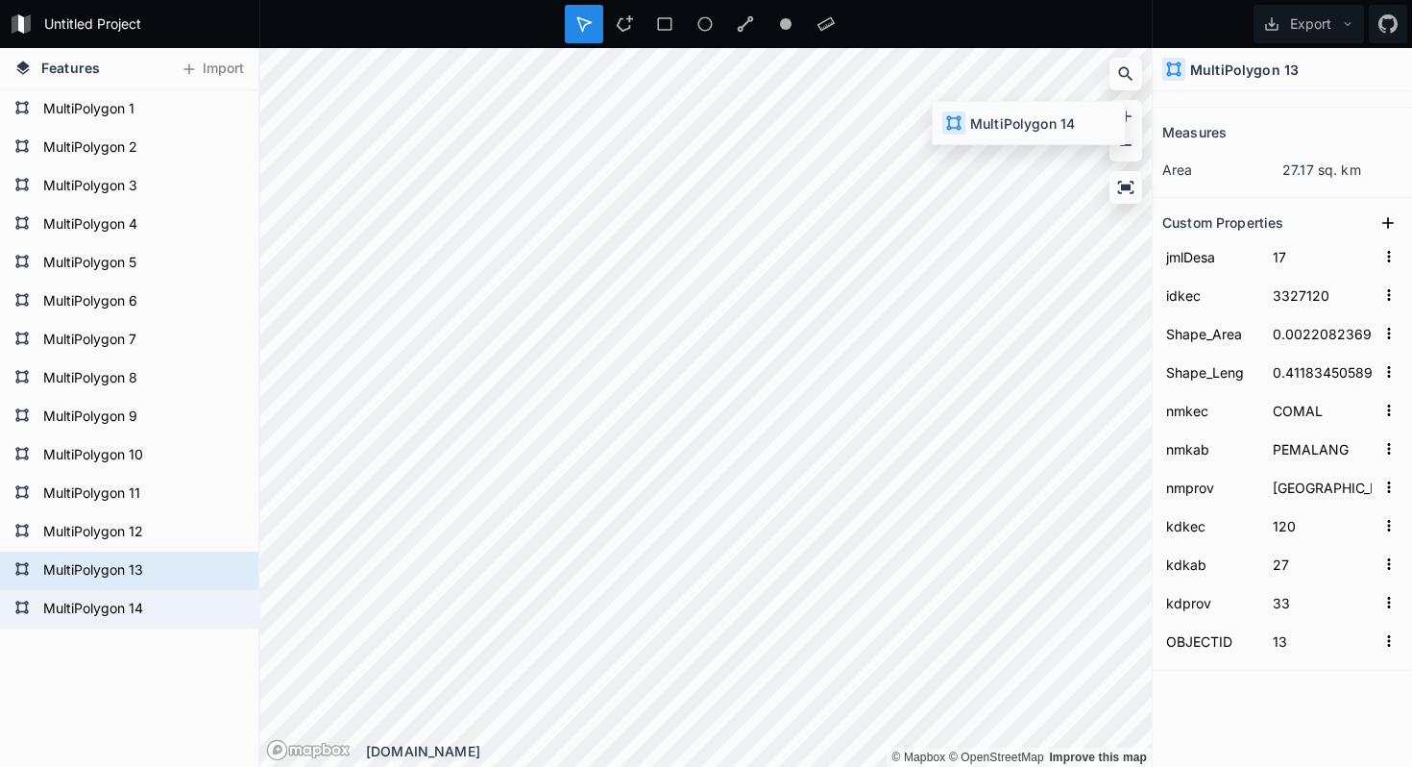
type input "18"
type input "3327130"
type input "0.00554338827"
type input "0.63702361331"
type input "ULUJAMI"
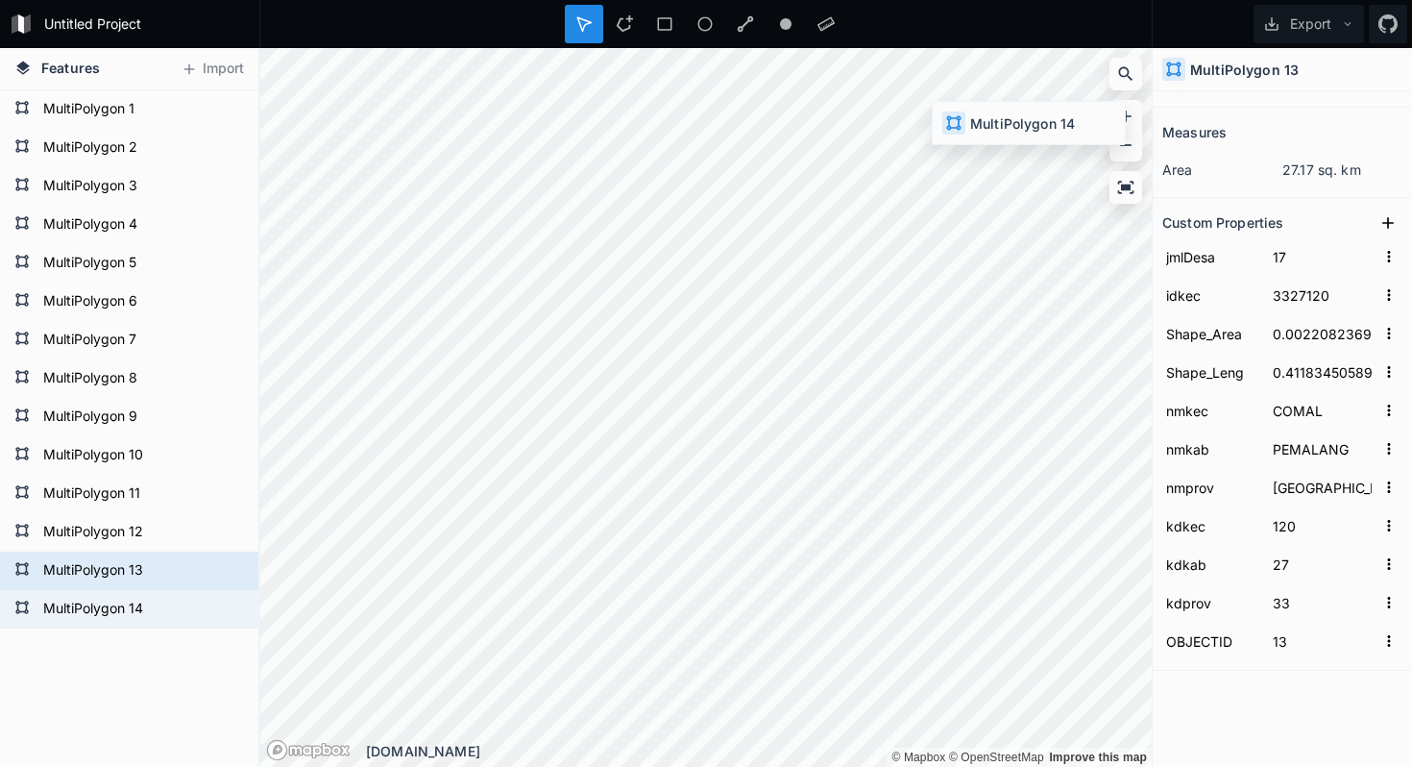
type input "130"
type input "14"
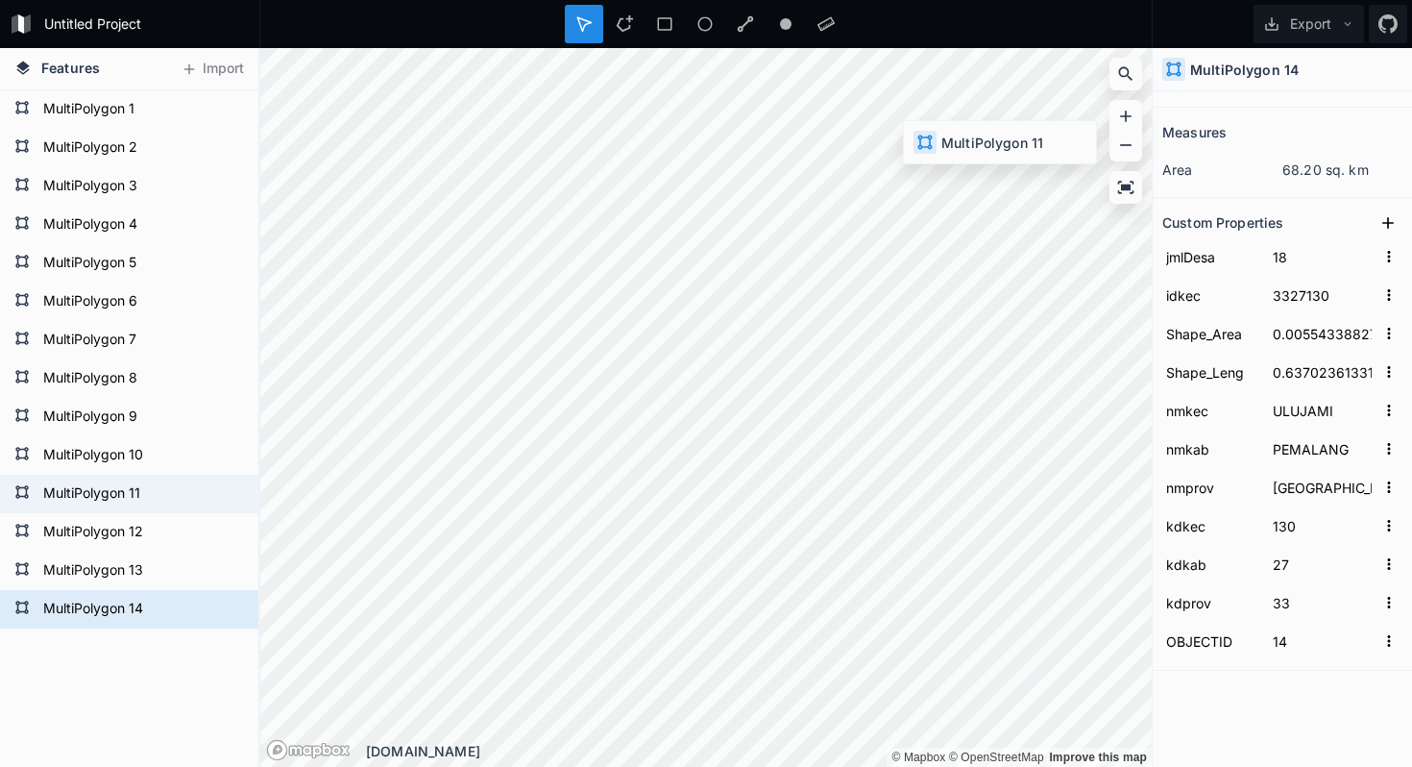
type input "19"
type input "3327100"
type input "0.00654573889"
type input "0.59568523755"
type input "PETARUKAN"
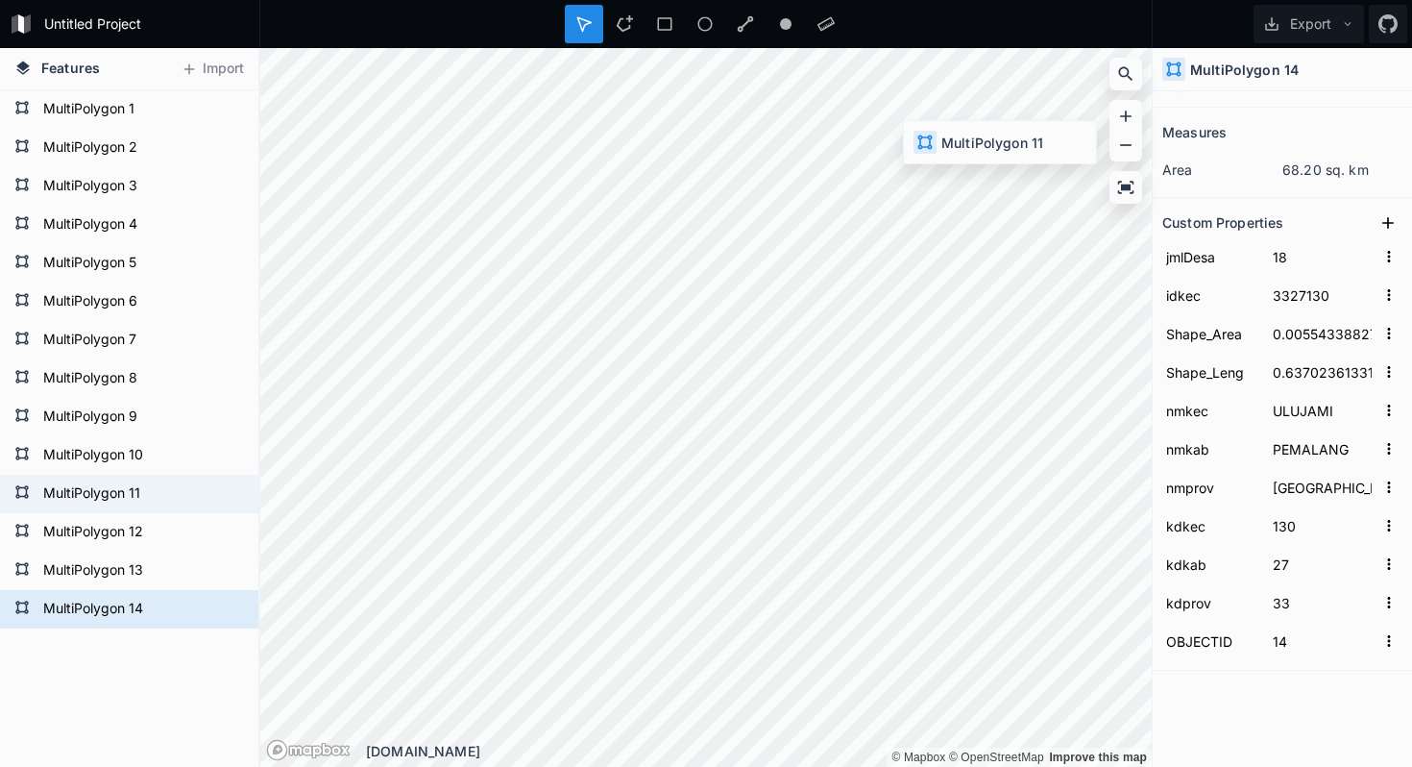
type input "100"
type input "11"
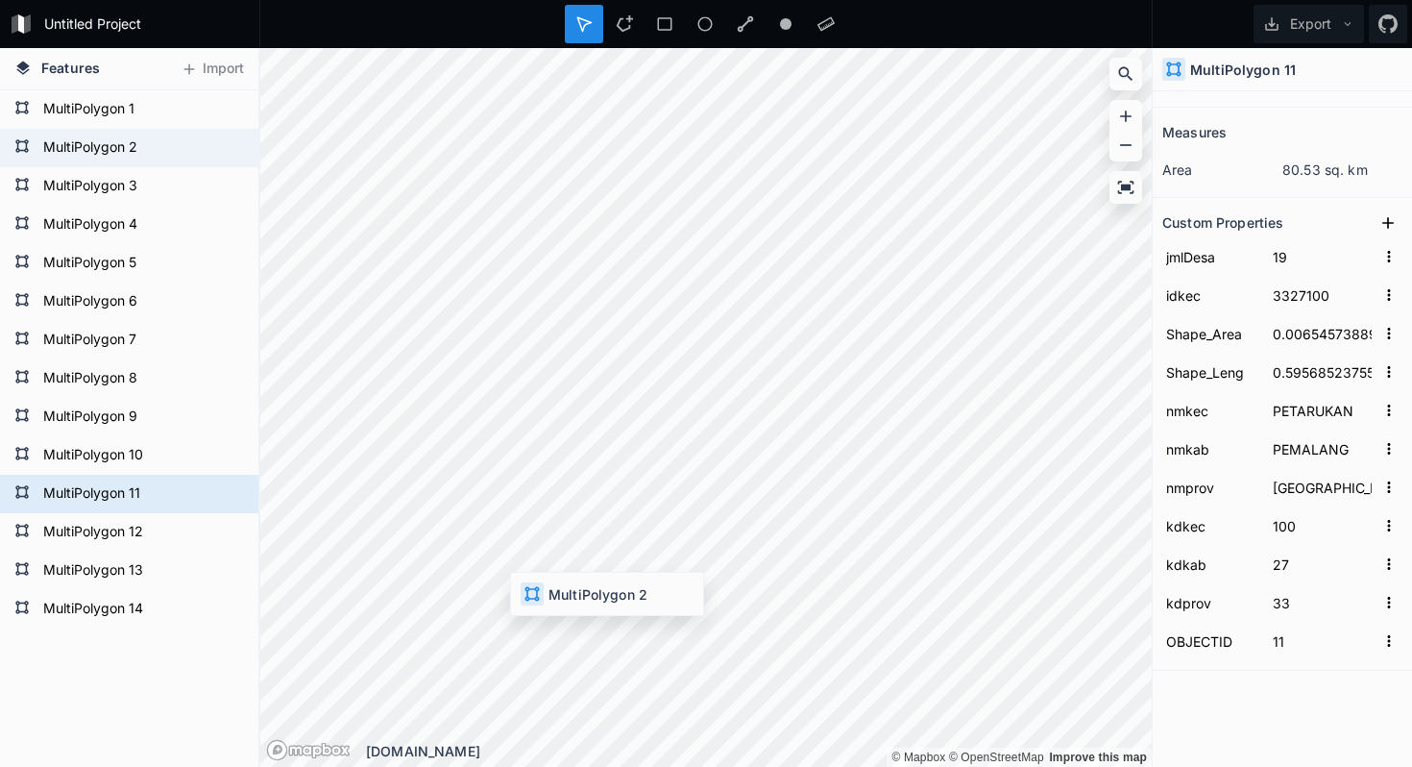
type input "6"
type input "3327011"
type input "0.00206553059"
type input "0.27167587705"
type input "WARUNGPRING"
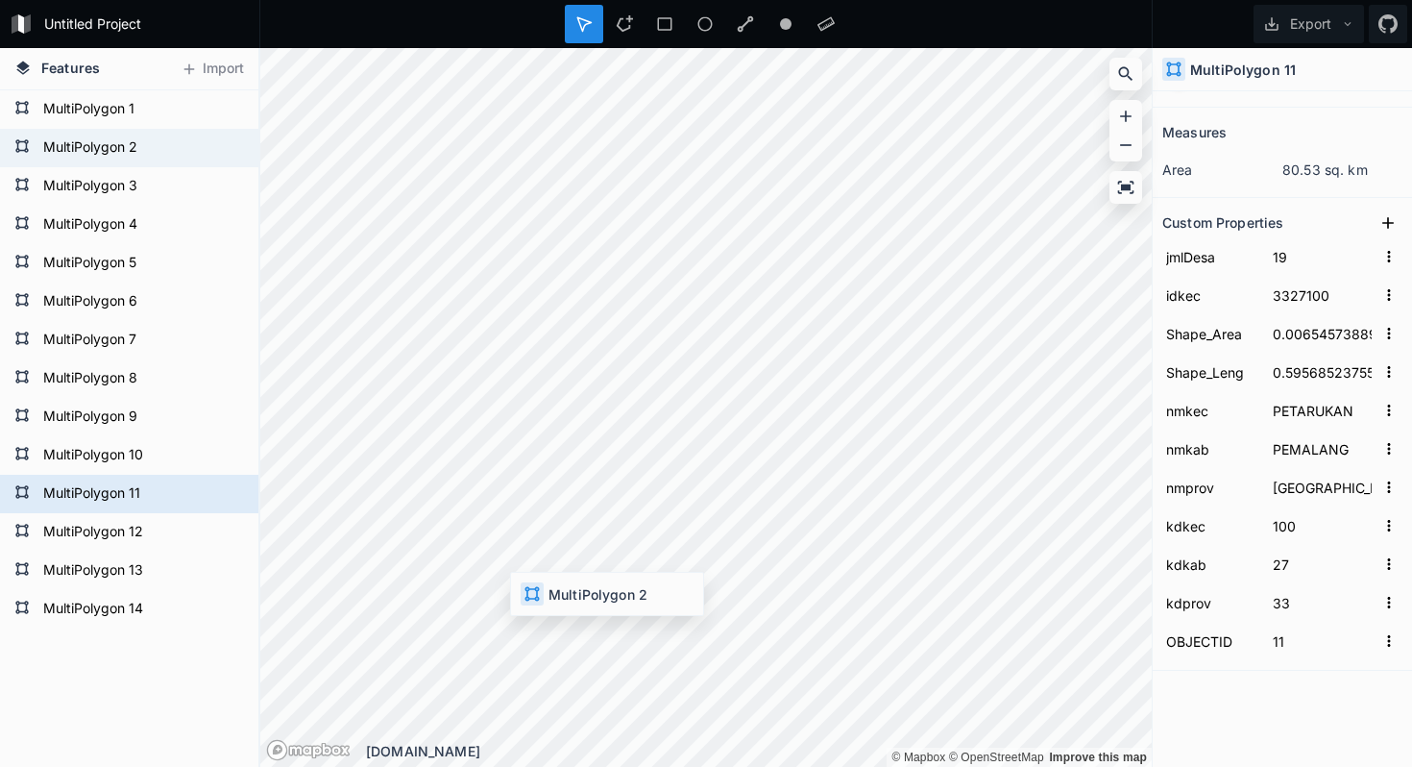
type input "011"
type input "2"
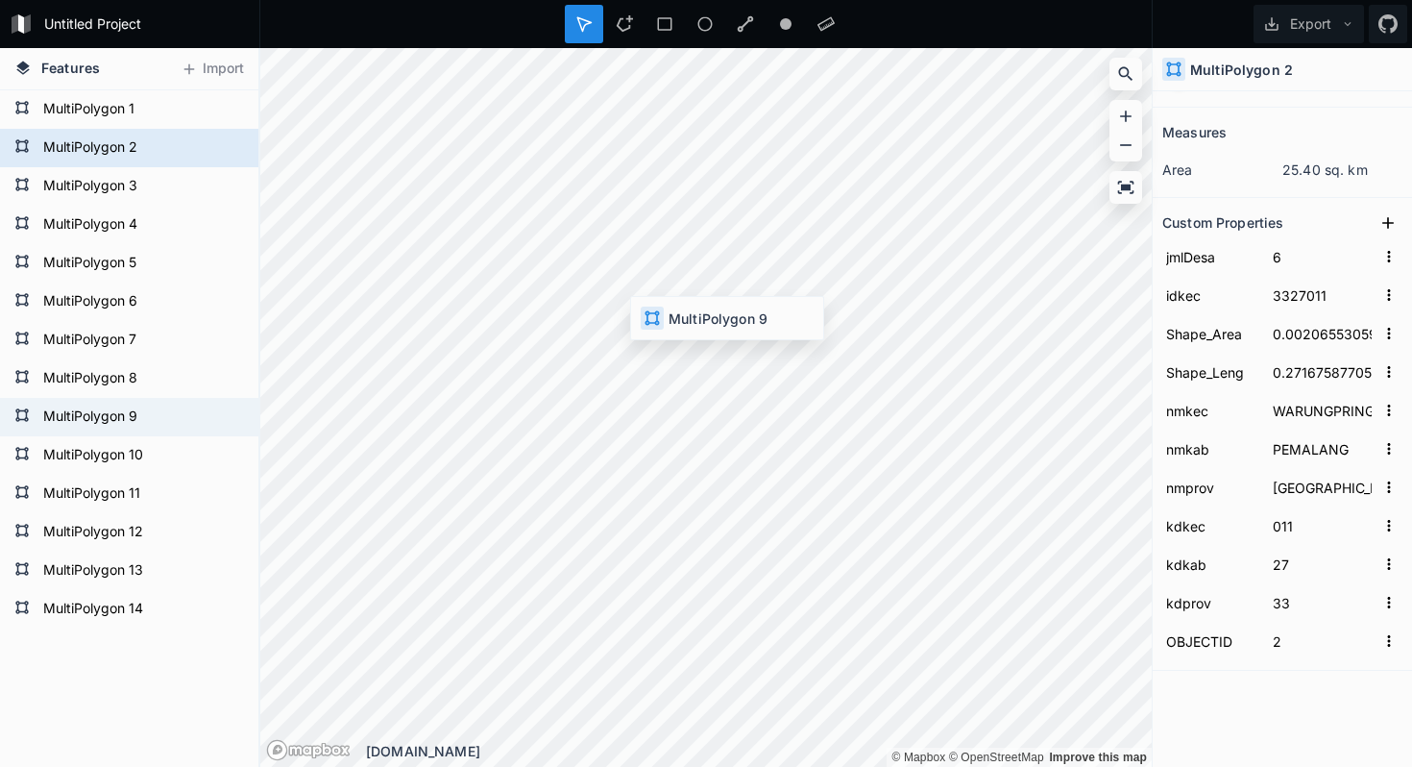
type input "13"
type input "3327080"
type input "0.00822137489"
type input "0.77498416543"
type input "PEMALANG"
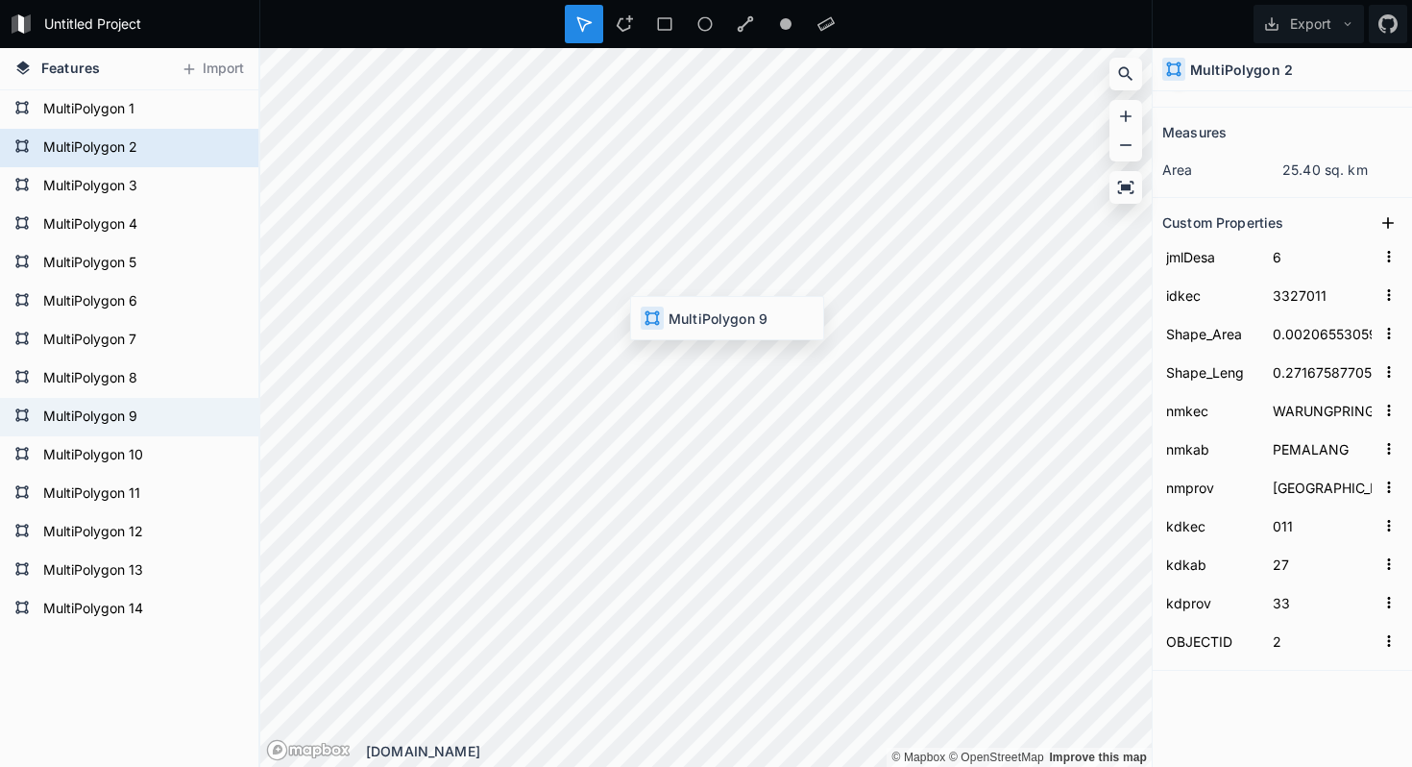
type input "080"
type input "9"
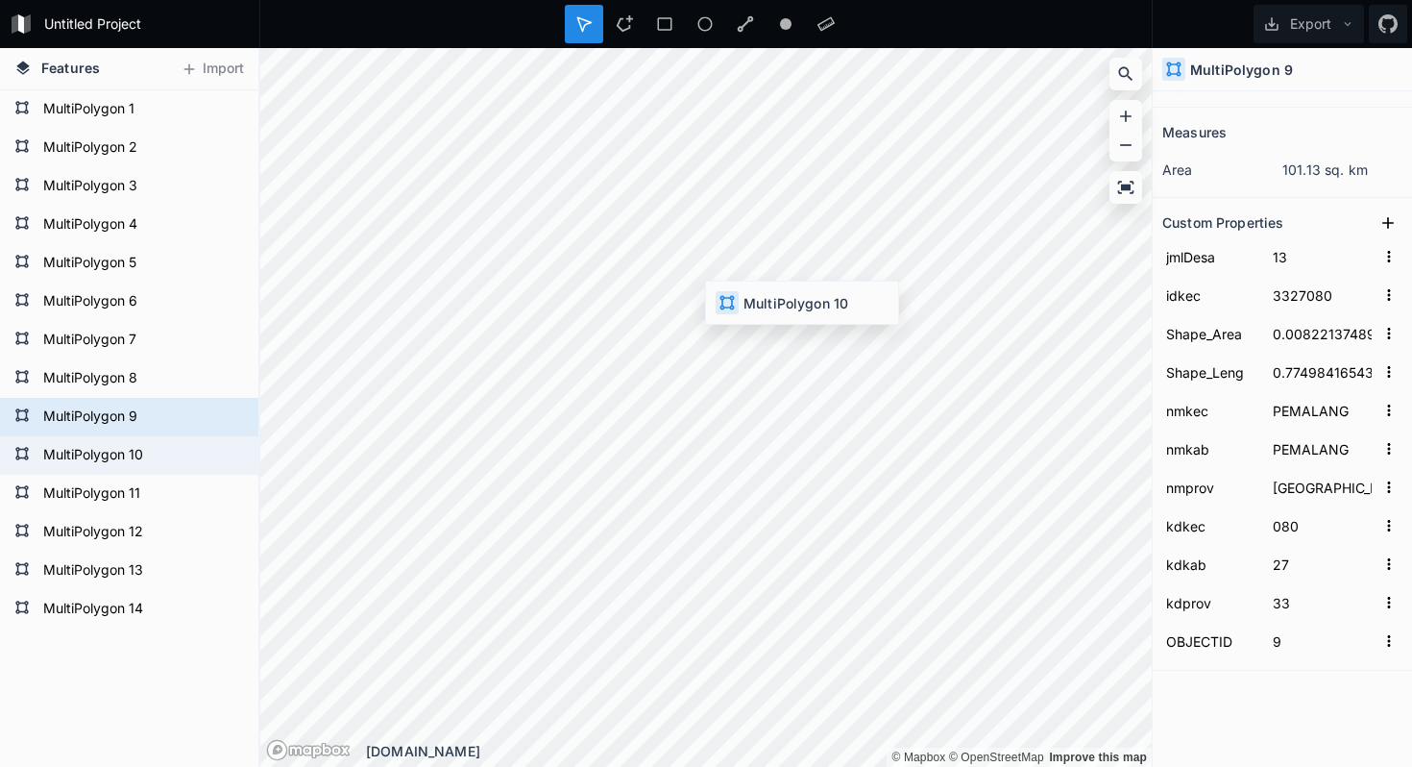
type input "19"
type input "3327090"
type input "0.00539137164"
type input "0.54758779557"
type input "TAMAN"
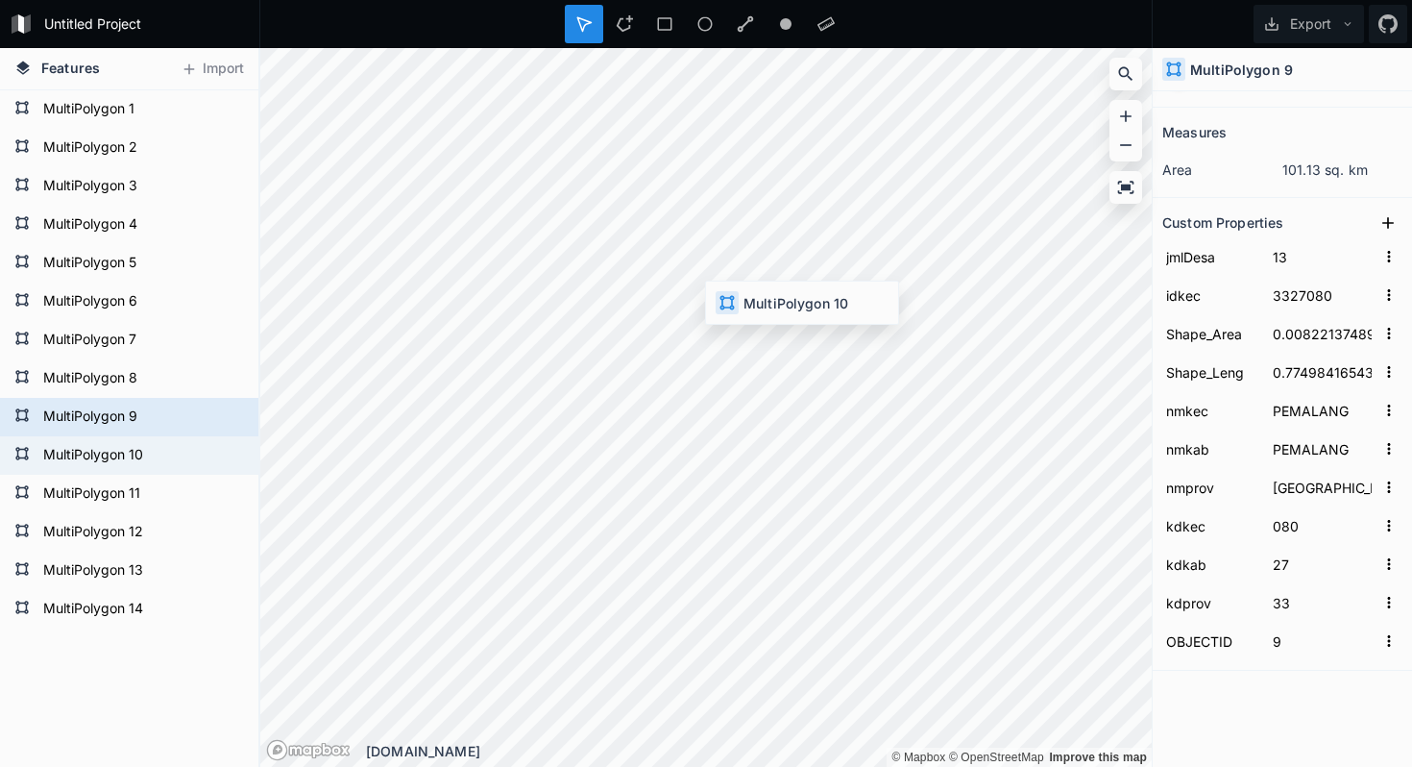
type input "090"
type input "10"
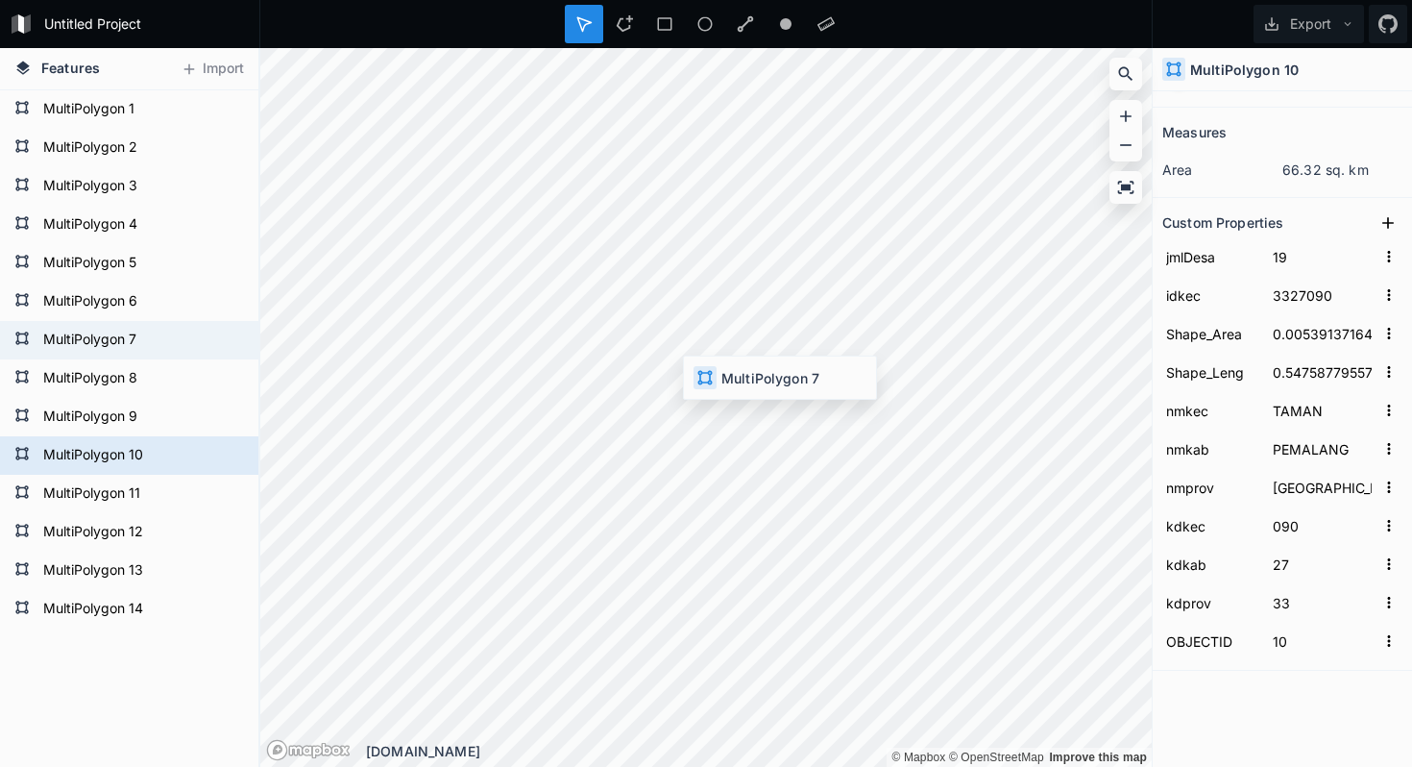
type input "17"
type input "3327060"
type input "0.01192554779"
type input "0.60741745785"
type input "BANTARBOLANG"
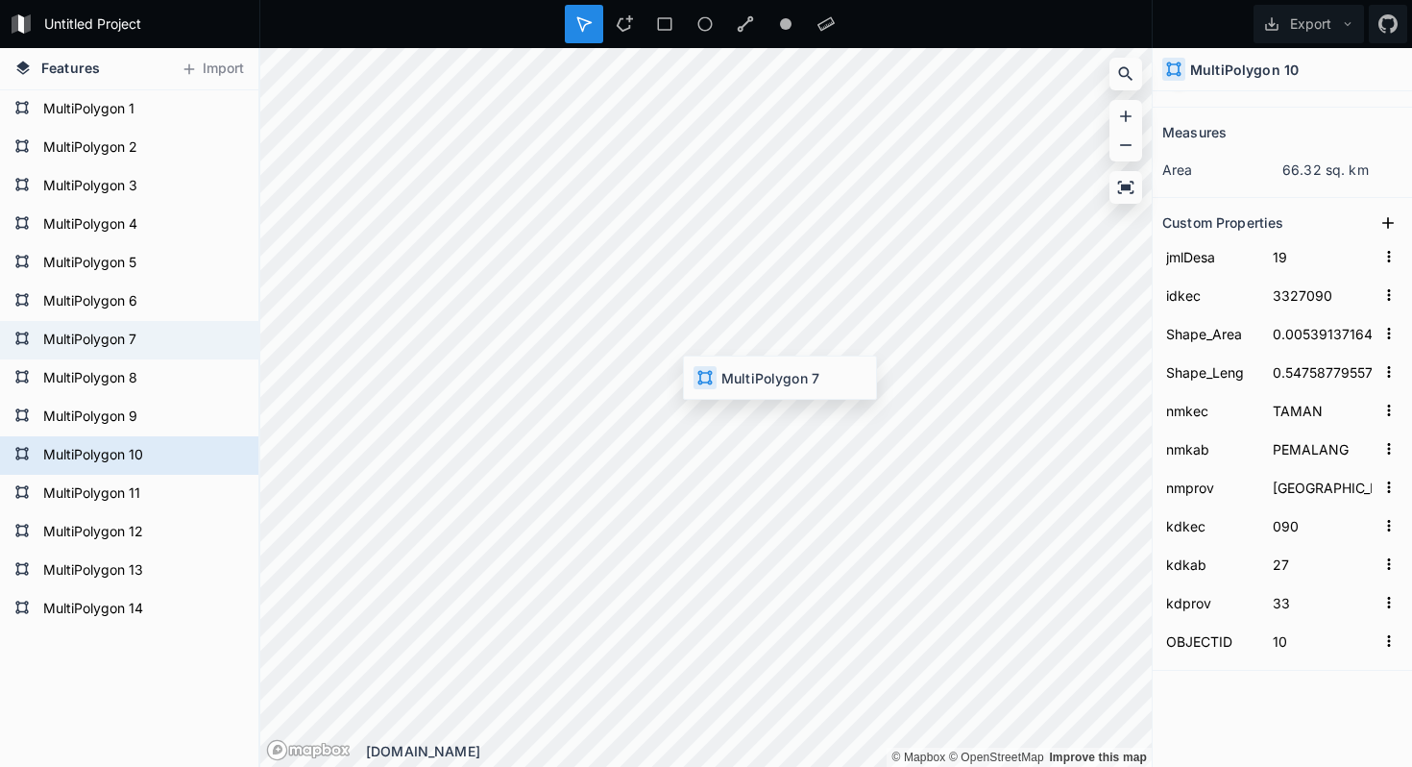
type input "060"
type input "7"
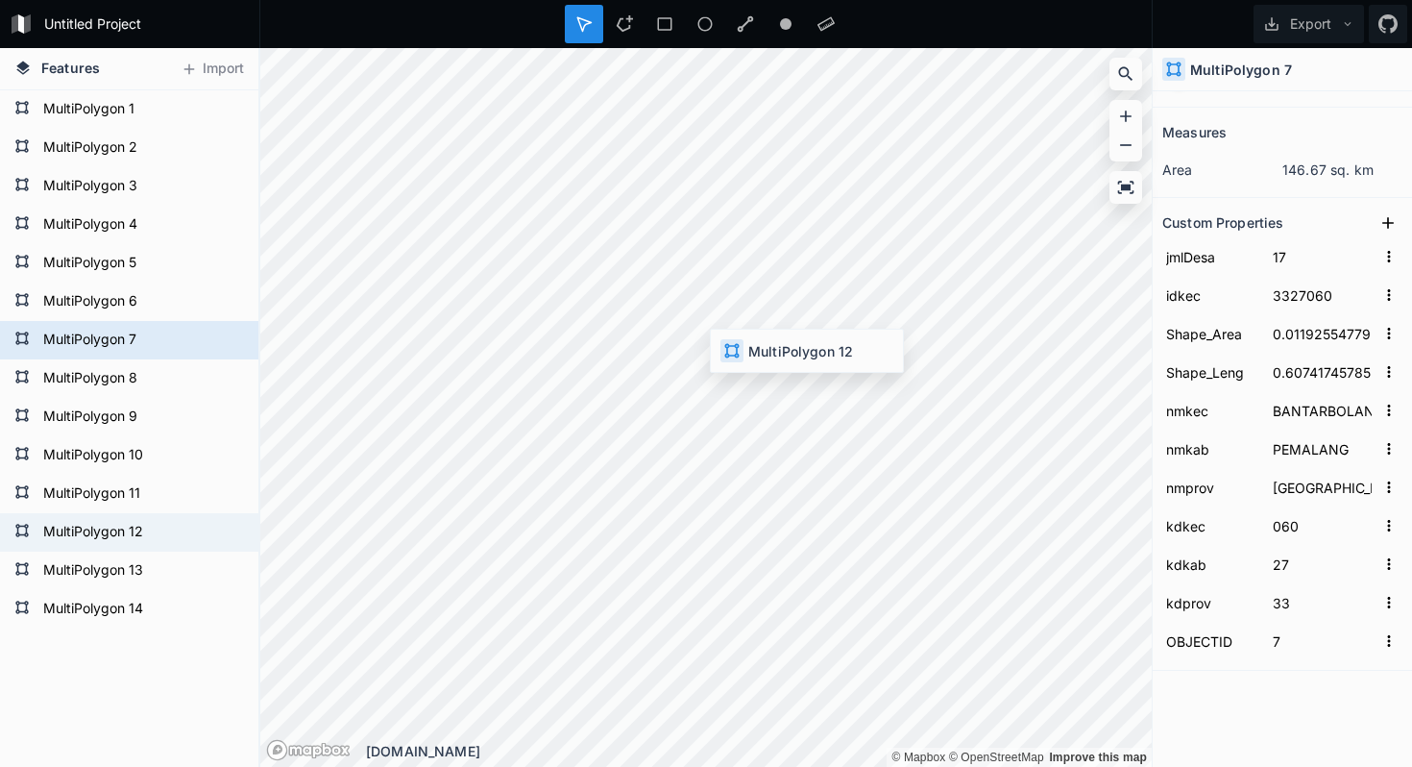
type input "16"
type input "3327110"
type input "0.00456806909"
type input "0.5992117598"
type input "AMPELGADING"
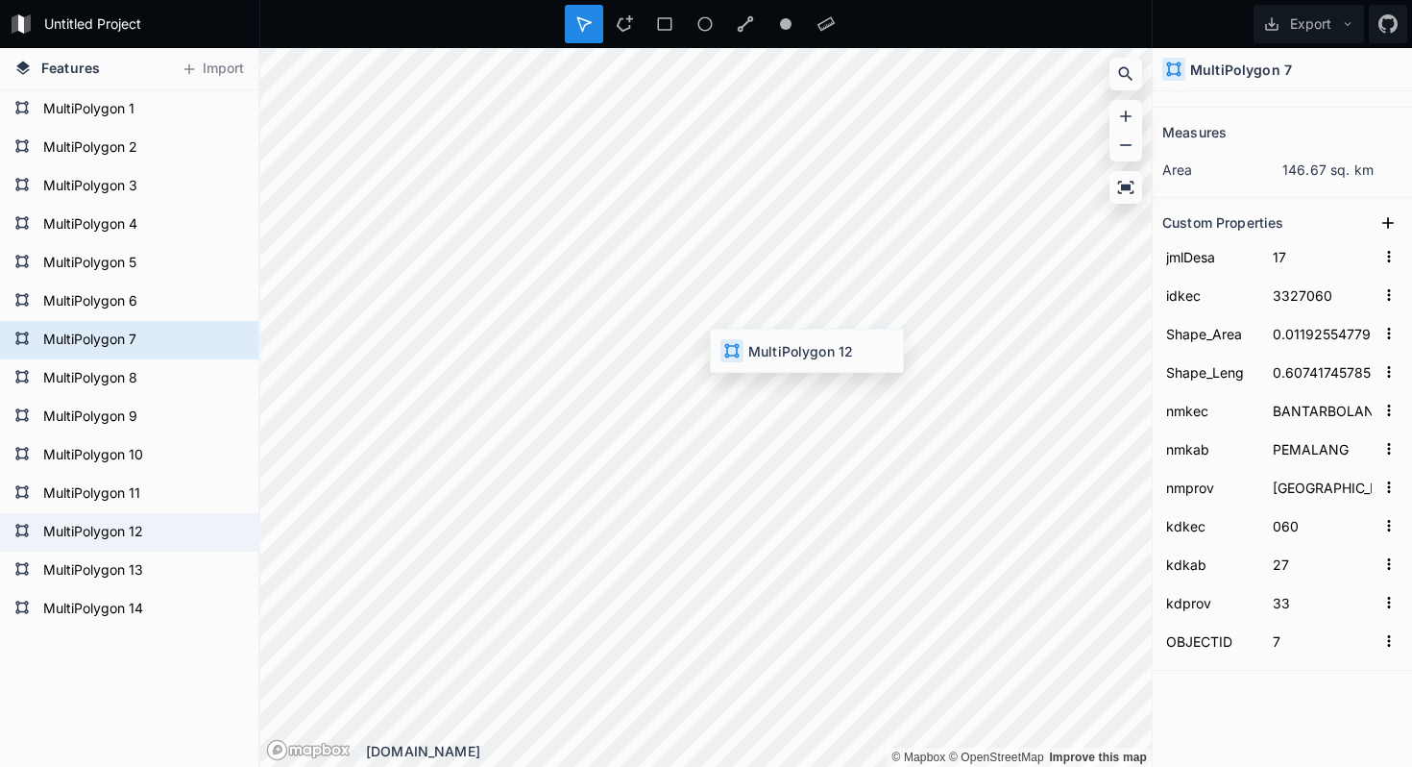
type input "110"
type input "12"
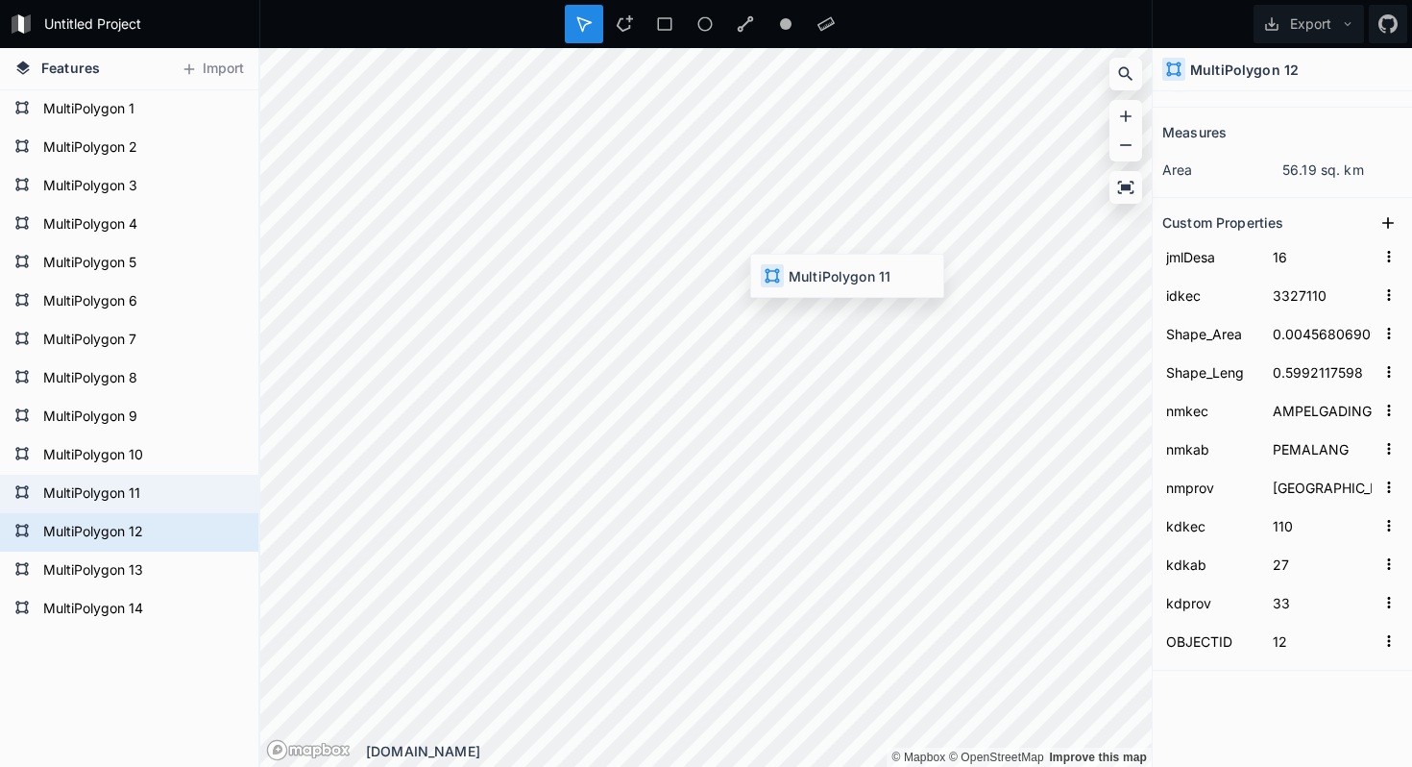
type input "19"
type input "3327100"
type input "0.00654573889"
type input "0.59568523755"
type input "PETARUKAN"
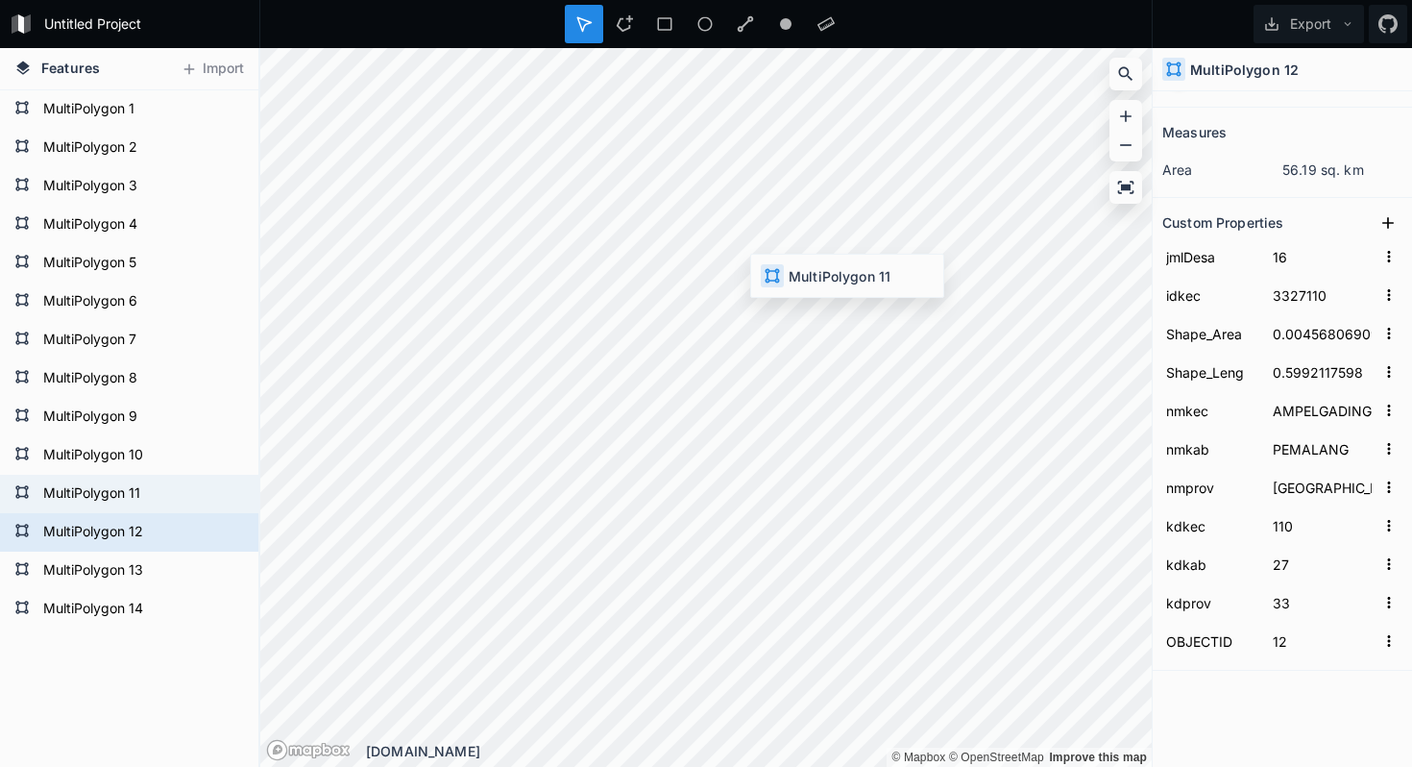
type input "100"
type input "11"
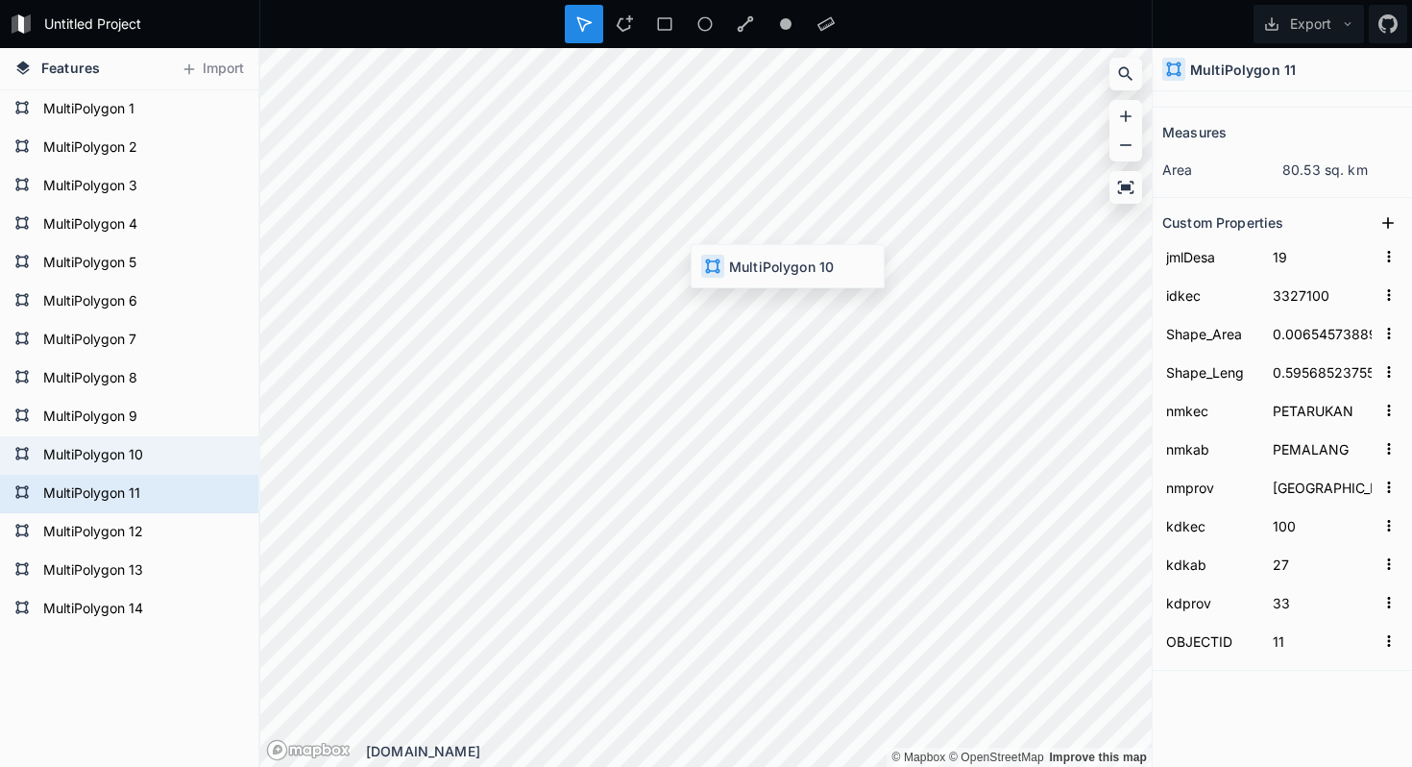
type input "3327090"
type input "0.00539137164"
type input "0.54758779557"
type input "TAMAN"
type input "090"
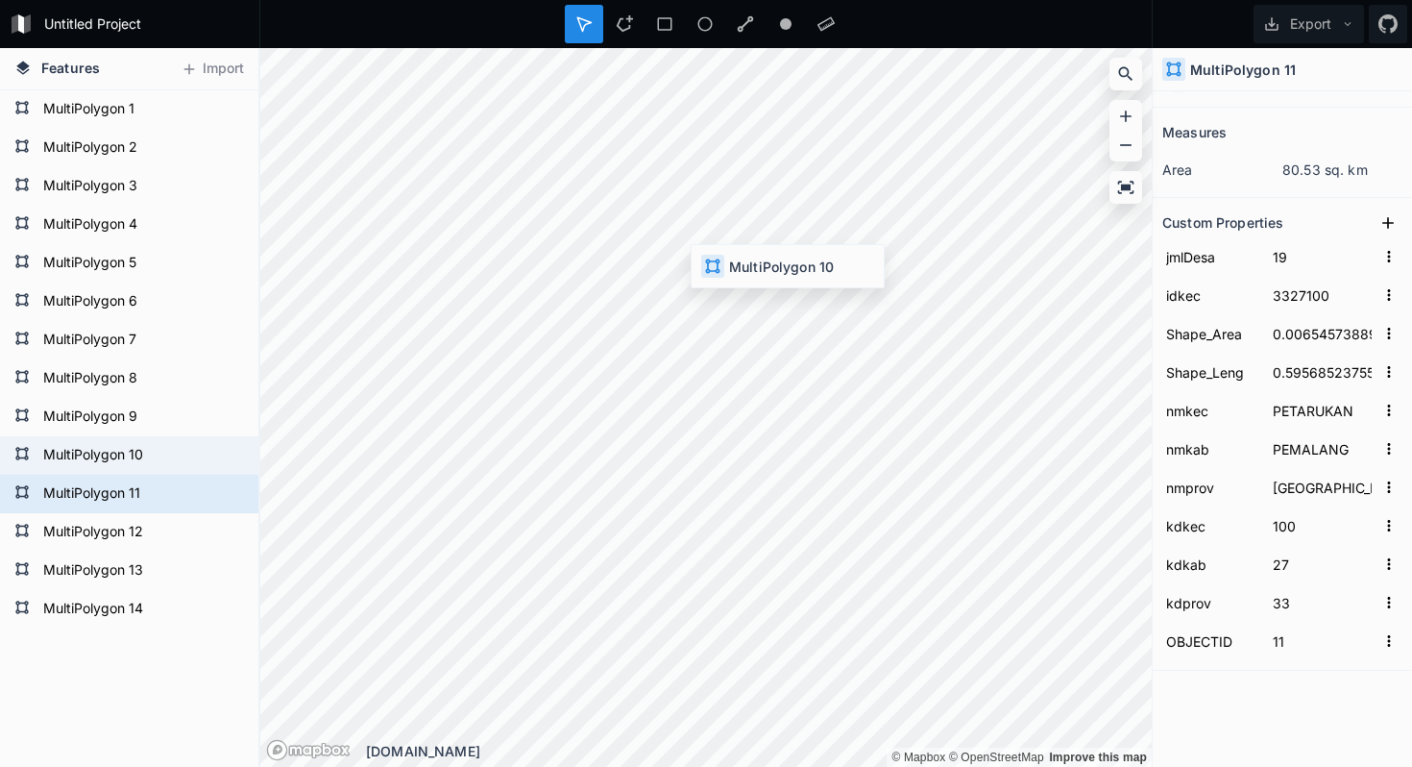
type input "10"
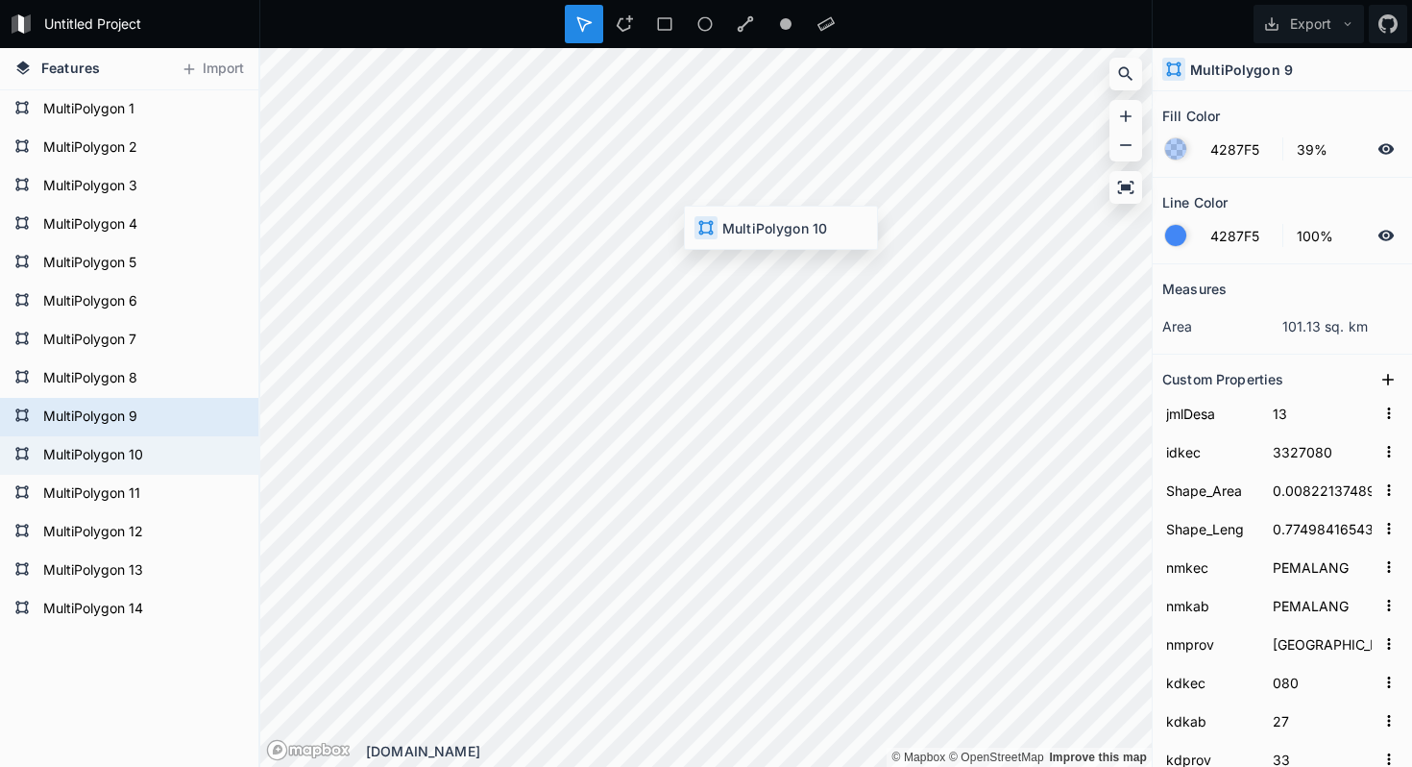
type input "19"
type input "3327090"
type input "0.00539137164"
type input "0.54758779557"
type input "TAMAN"
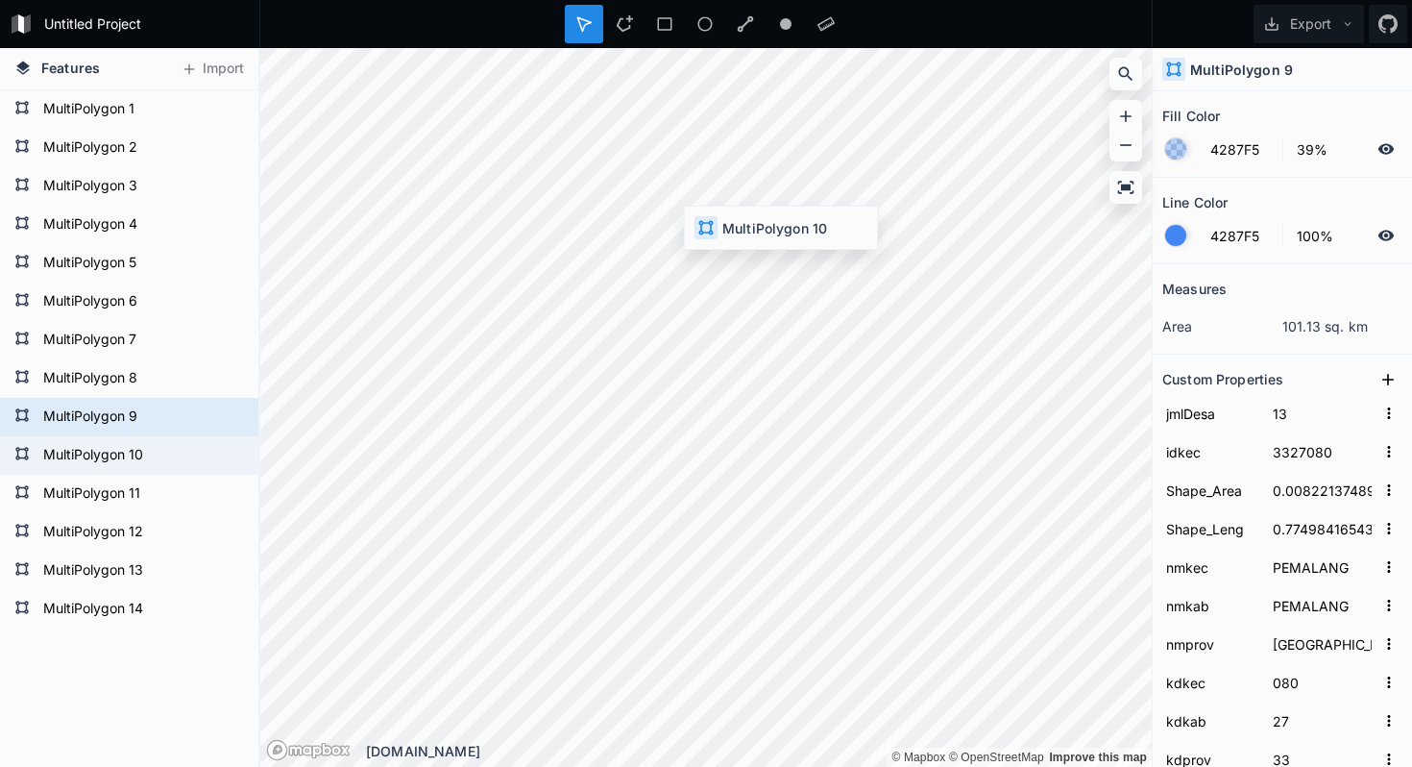
type input "090"
type input "10"
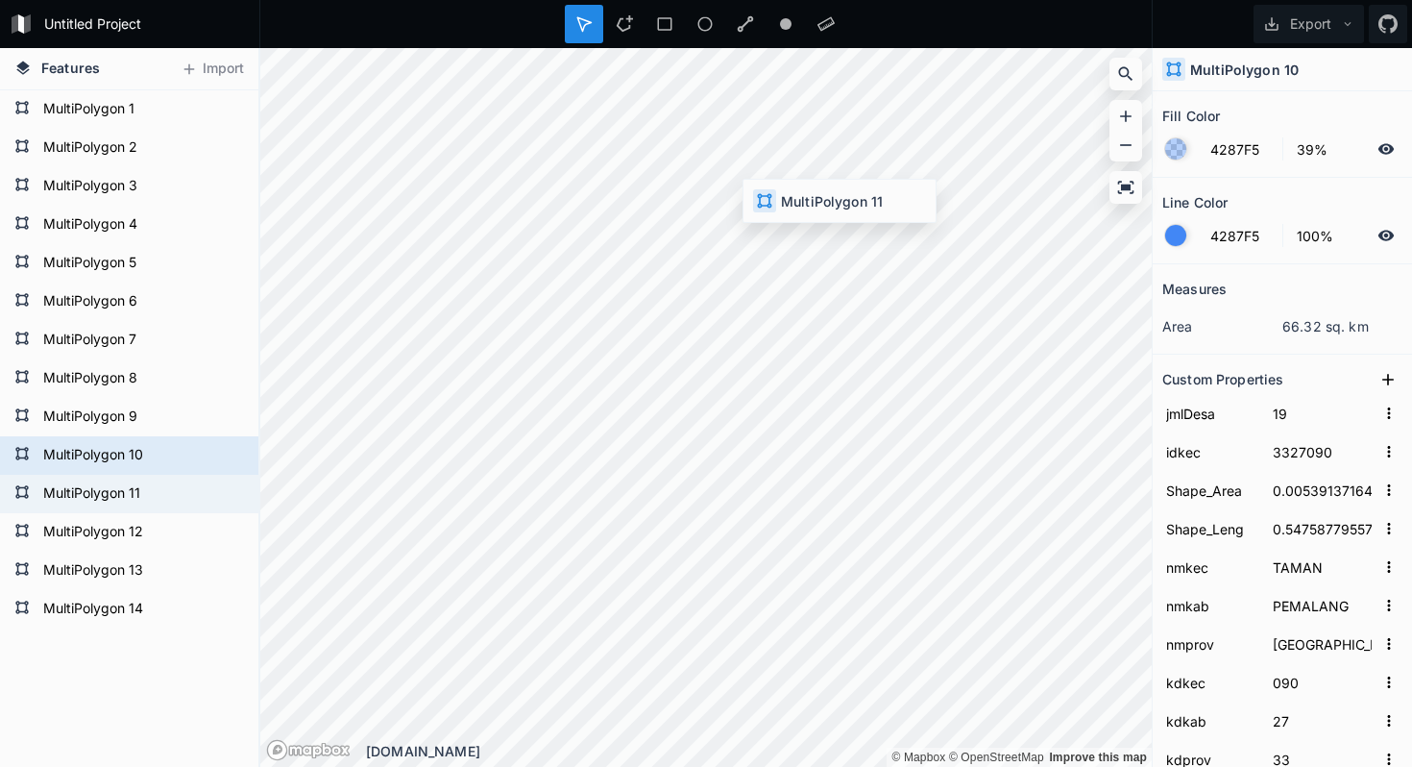
type input "3327100"
type input "0.00654573889"
type input "0.59568523755"
type input "PETARUKAN"
type input "100"
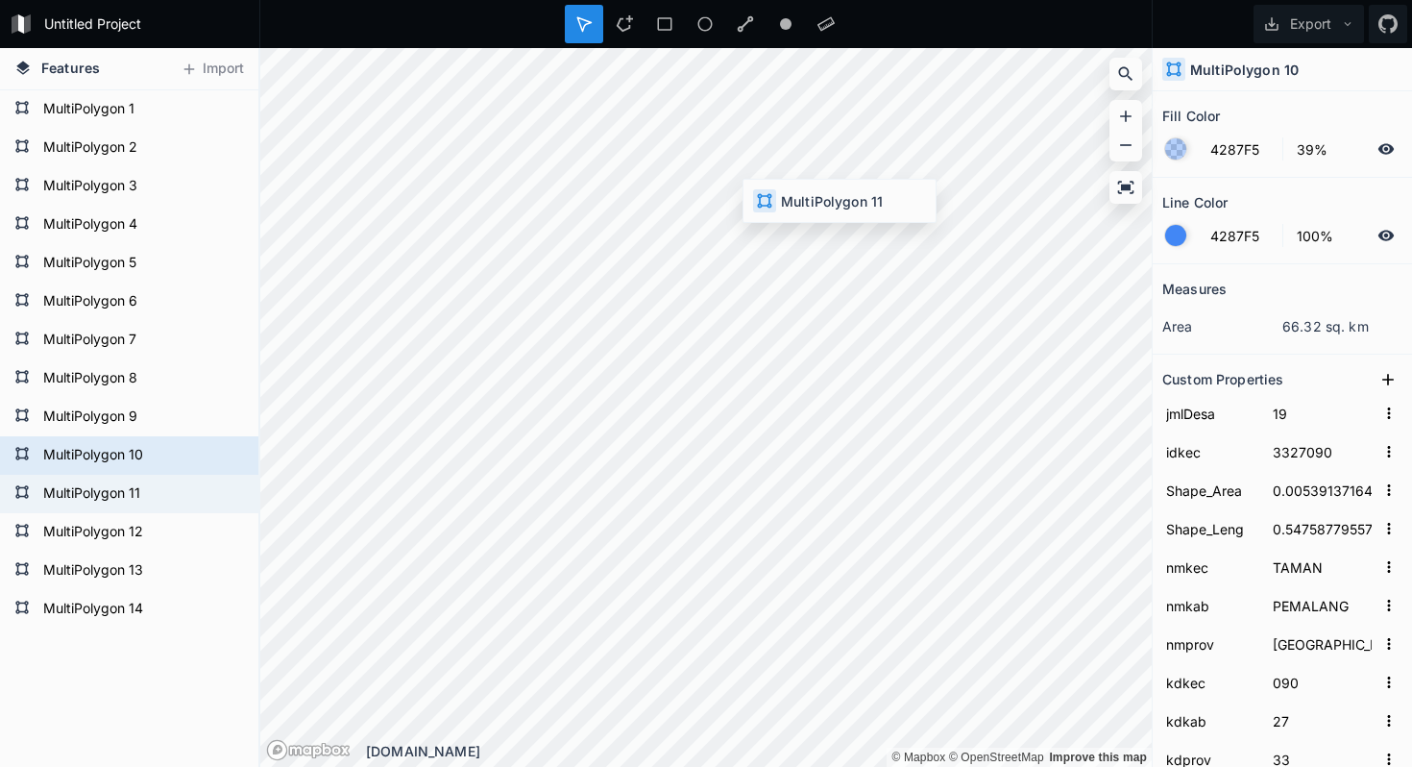
type input "11"
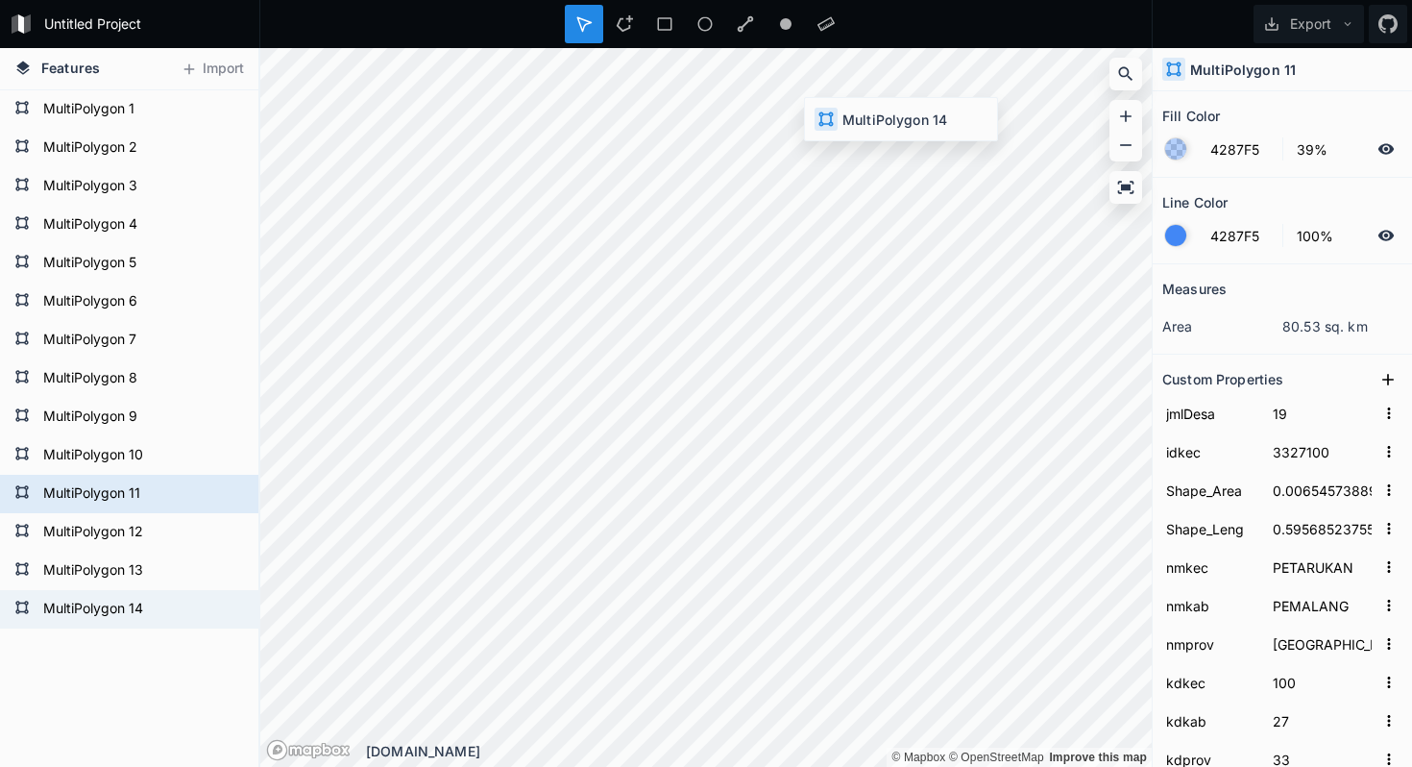
type input "18"
type input "3327130"
type input "0.00554338827"
type input "0.63702361331"
type input "ULUJAMI"
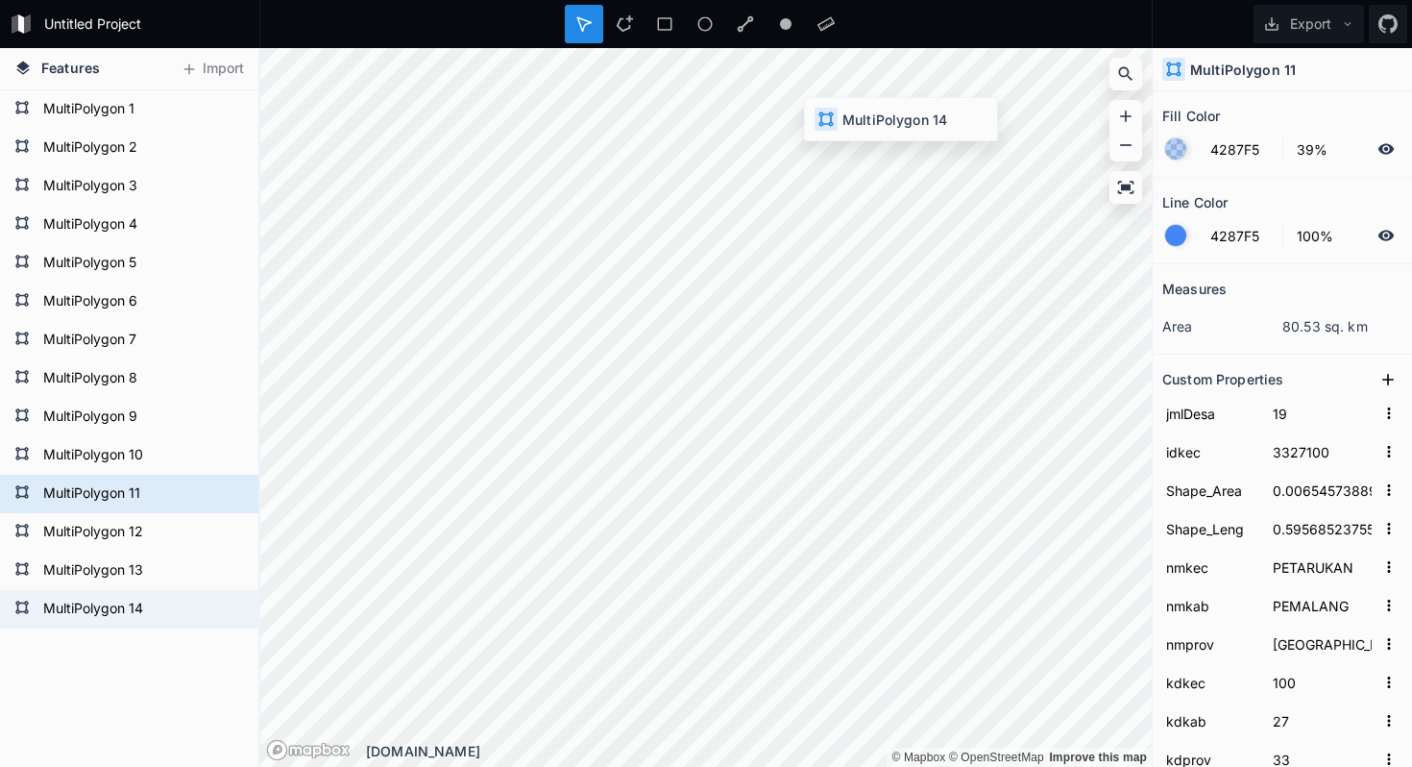
type input "130"
type input "14"
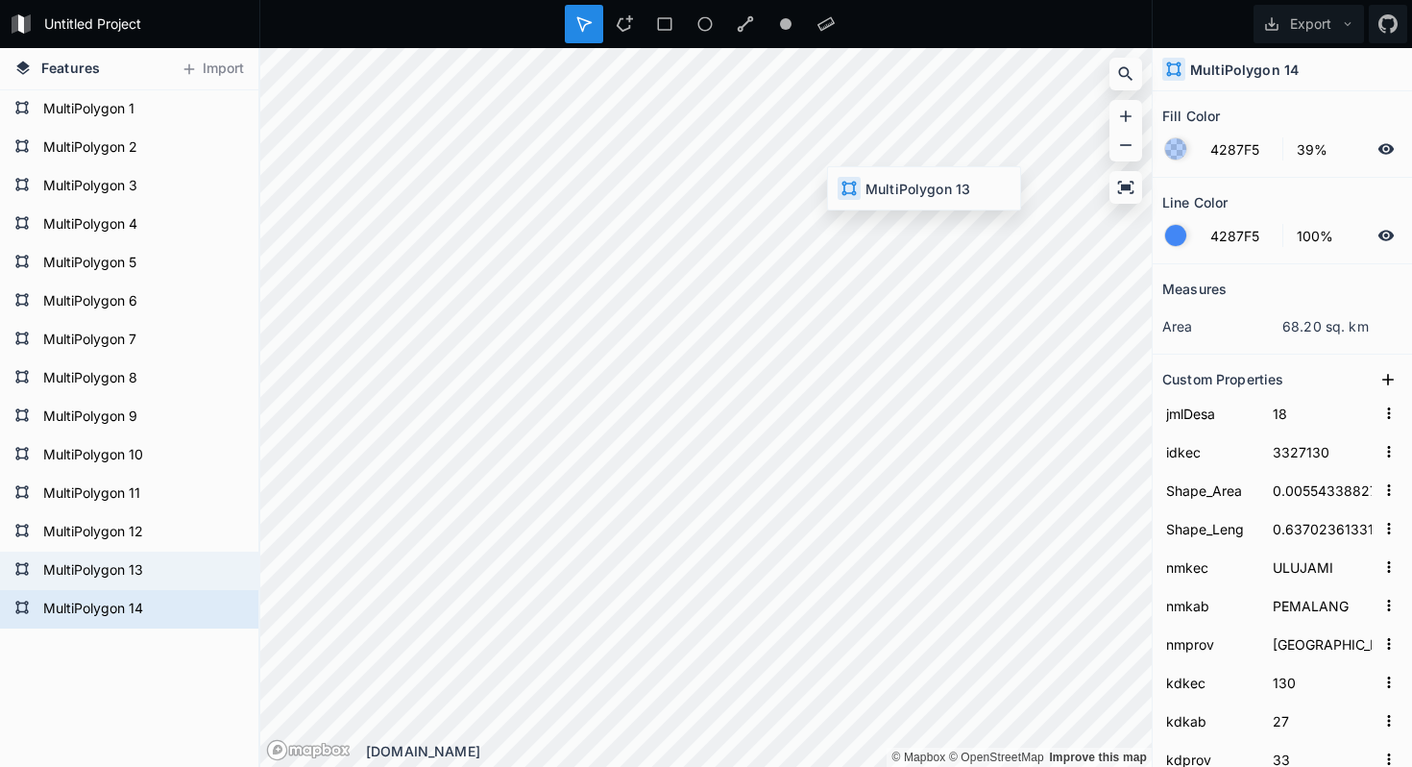
type input "17"
type input "3327120"
type input "0.00220823697"
type input "0.41183450589"
type input "COMAL"
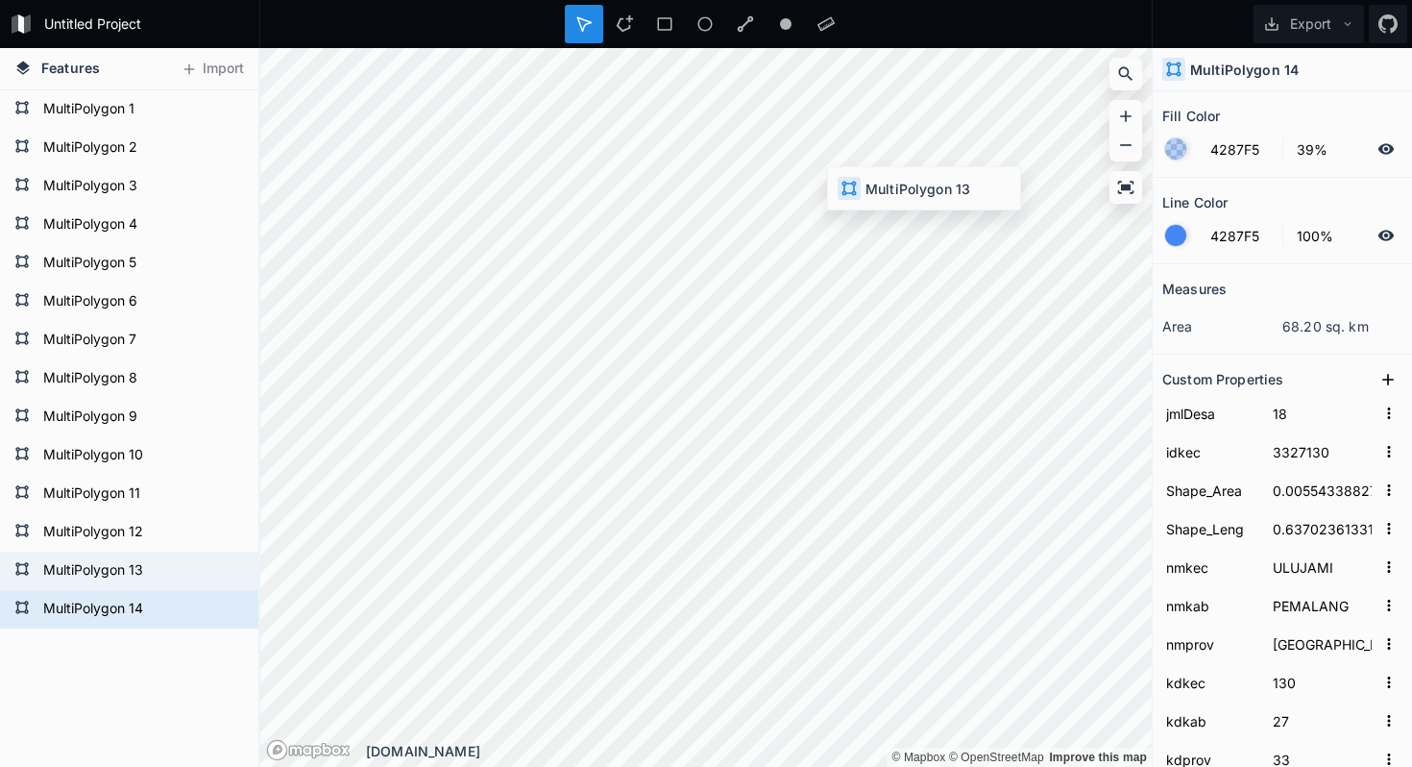
type input "120"
type input "13"
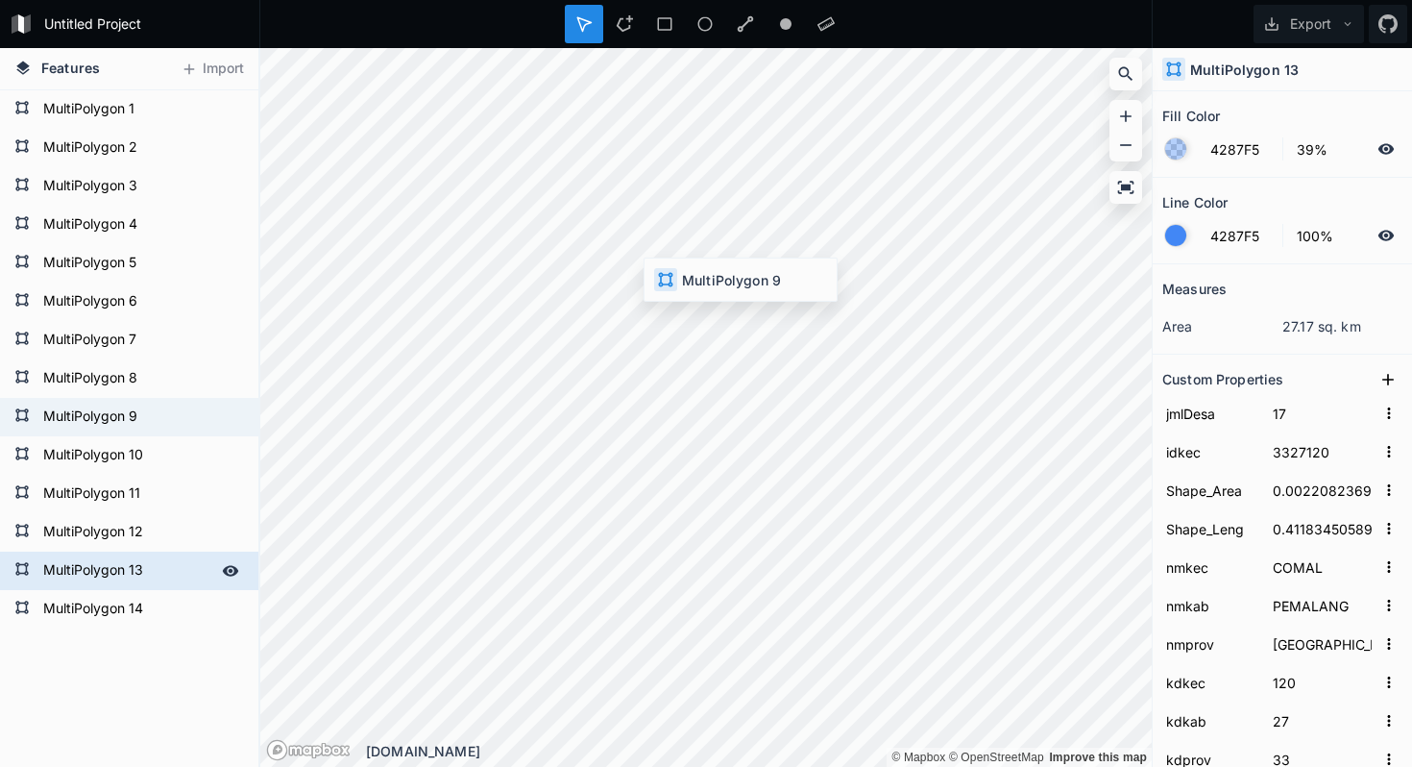
type input "13"
type input "3327080"
type input "0.00822137489"
type input "0.77498416543"
type input "PEMALANG"
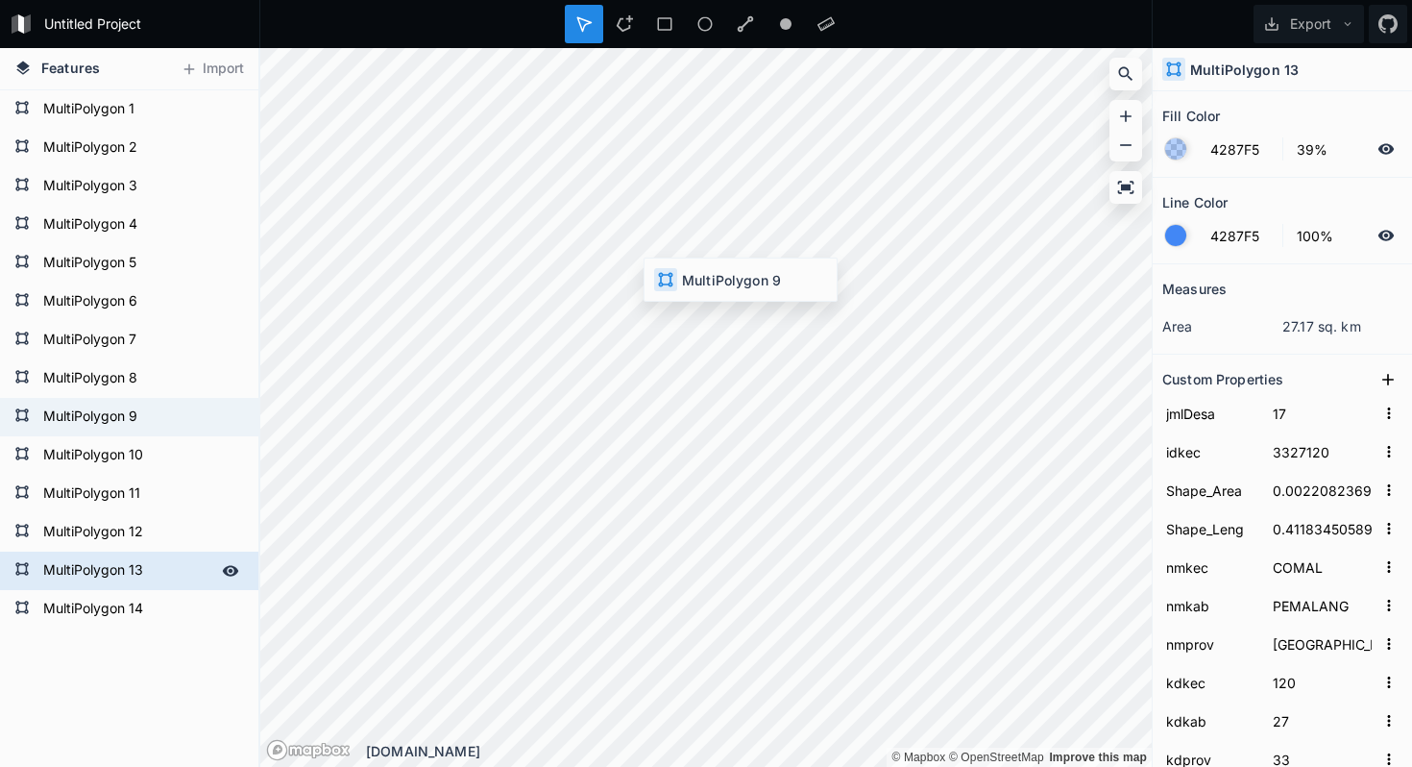
type input "080"
type input "9"
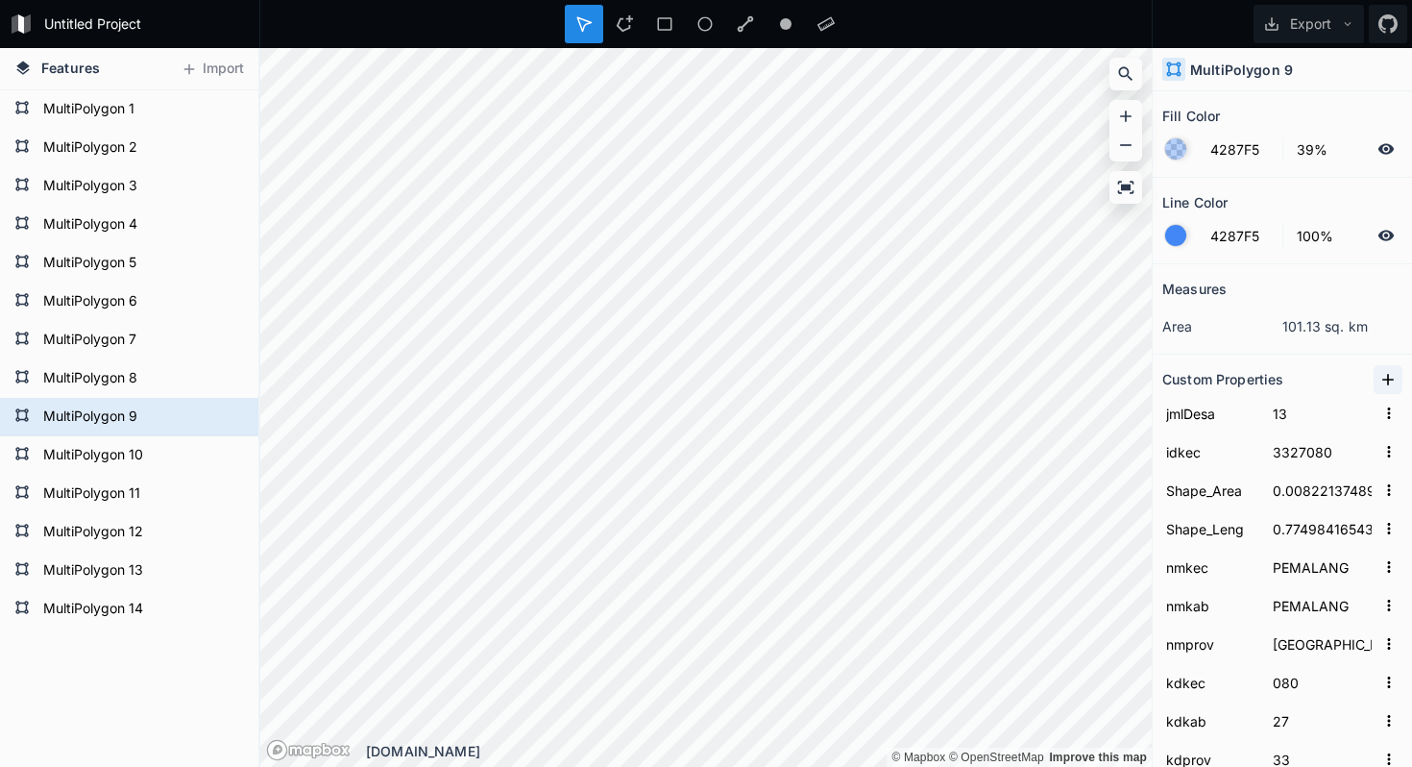
click at [1390, 379] on icon at bounding box center [1389, 380] width 12 height 12
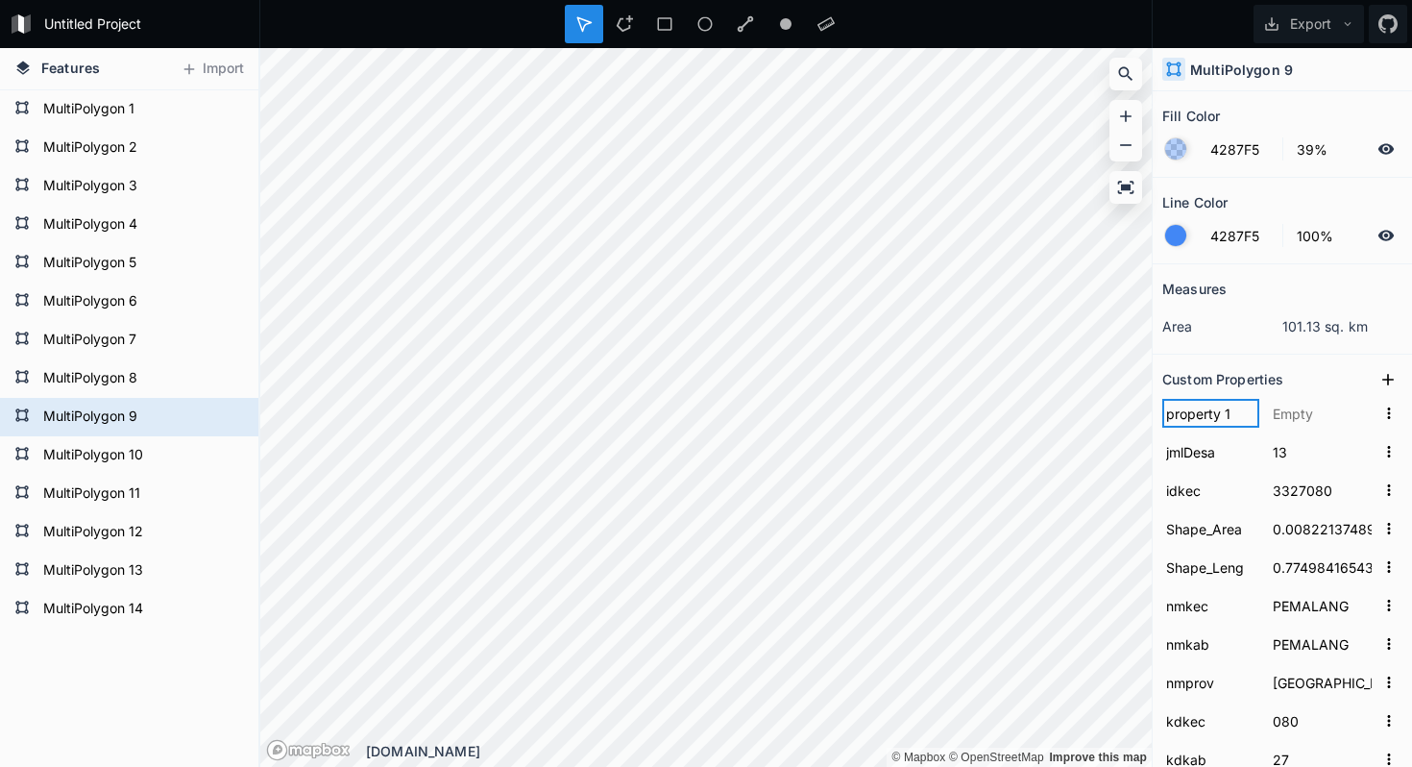
click at [1188, 419] on input "property 1" at bounding box center [1210, 413] width 97 height 29
type input "jmlKelurahan"
click input "submit" at bounding box center [0, 0] width 0 height 0
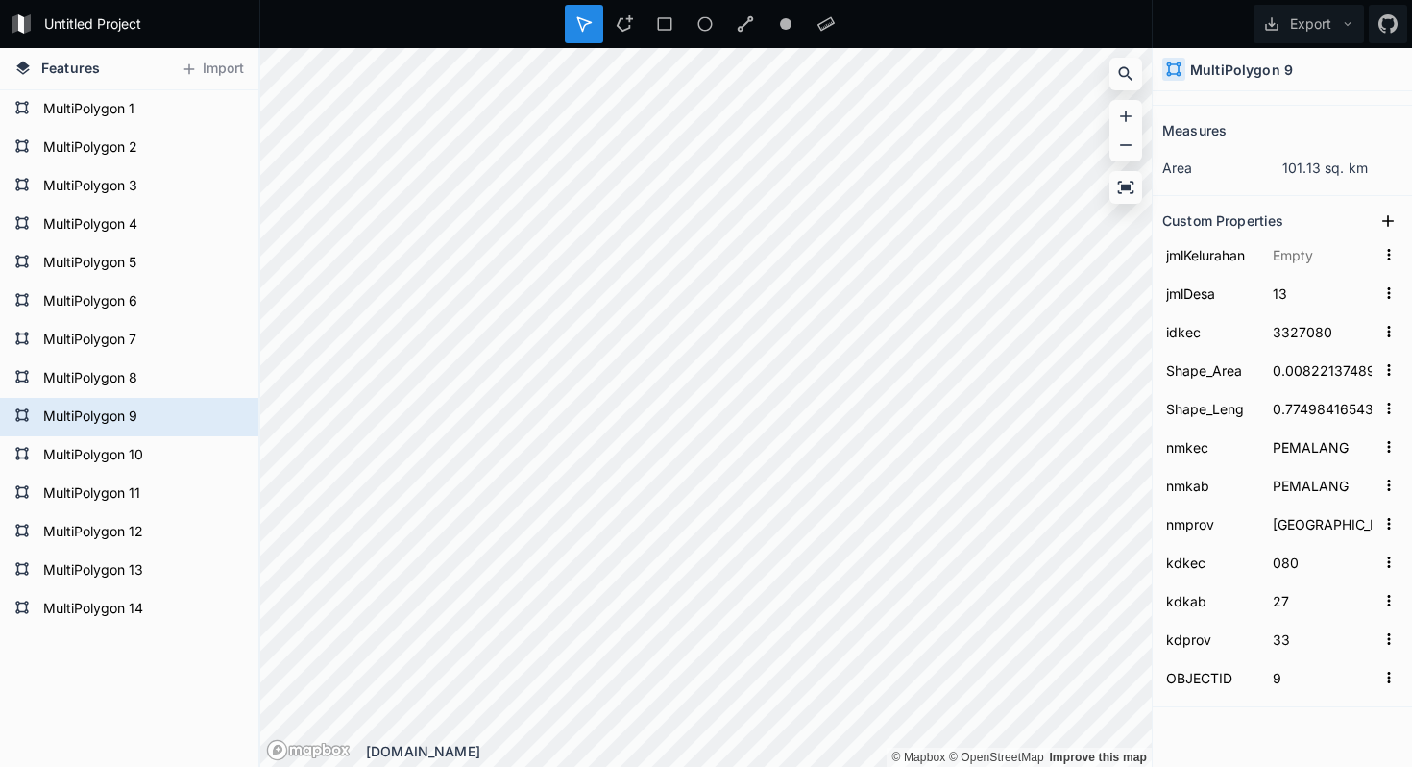
scroll to position [133, 0]
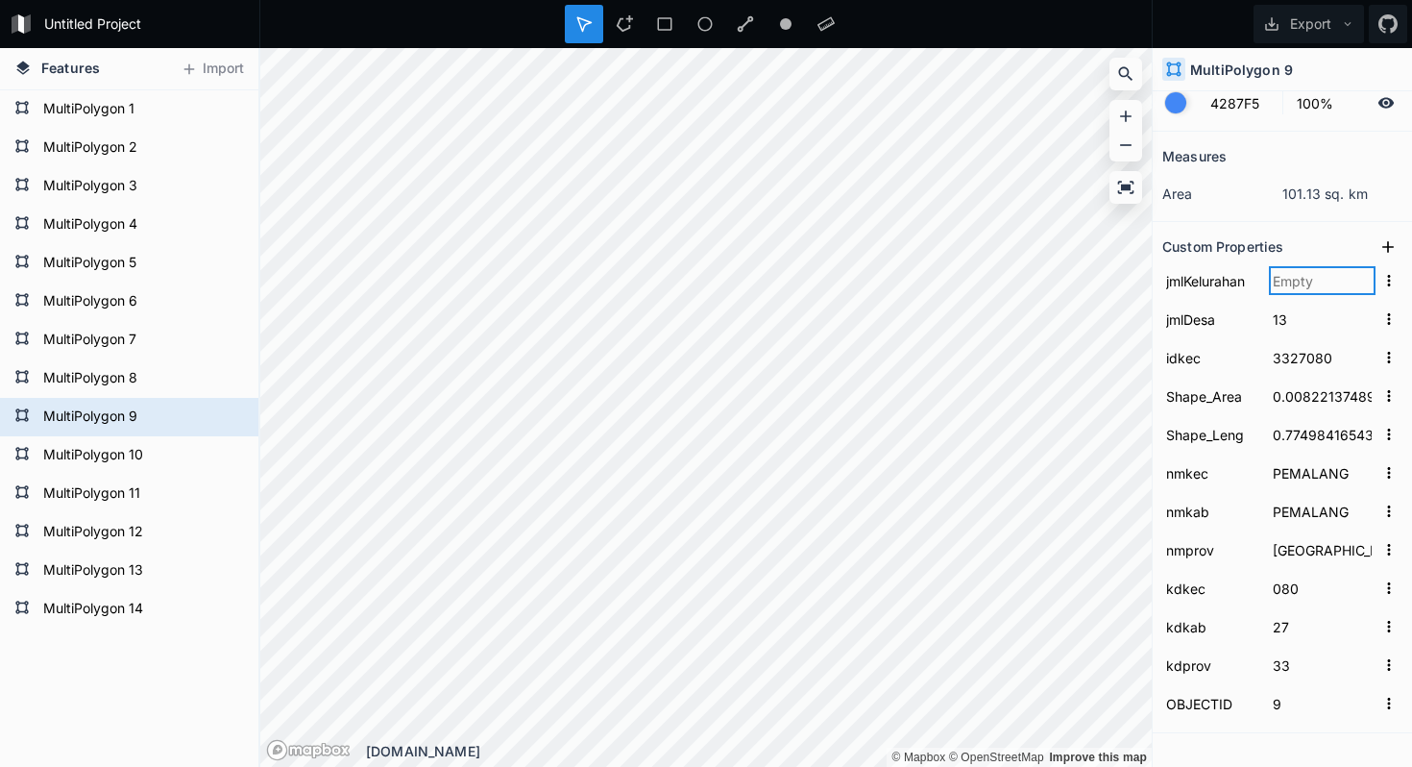
click at [1303, 272] on input "text" at bounding box center [1322, 280] width 107 height 29
type input "0"
type input "10"
click input "submit" at bounding box center [0, 0] width 0 height 0
click at [1278, 251] on h2 "Custom Properties" at bounding box center [1222, 247] width 121 height 30
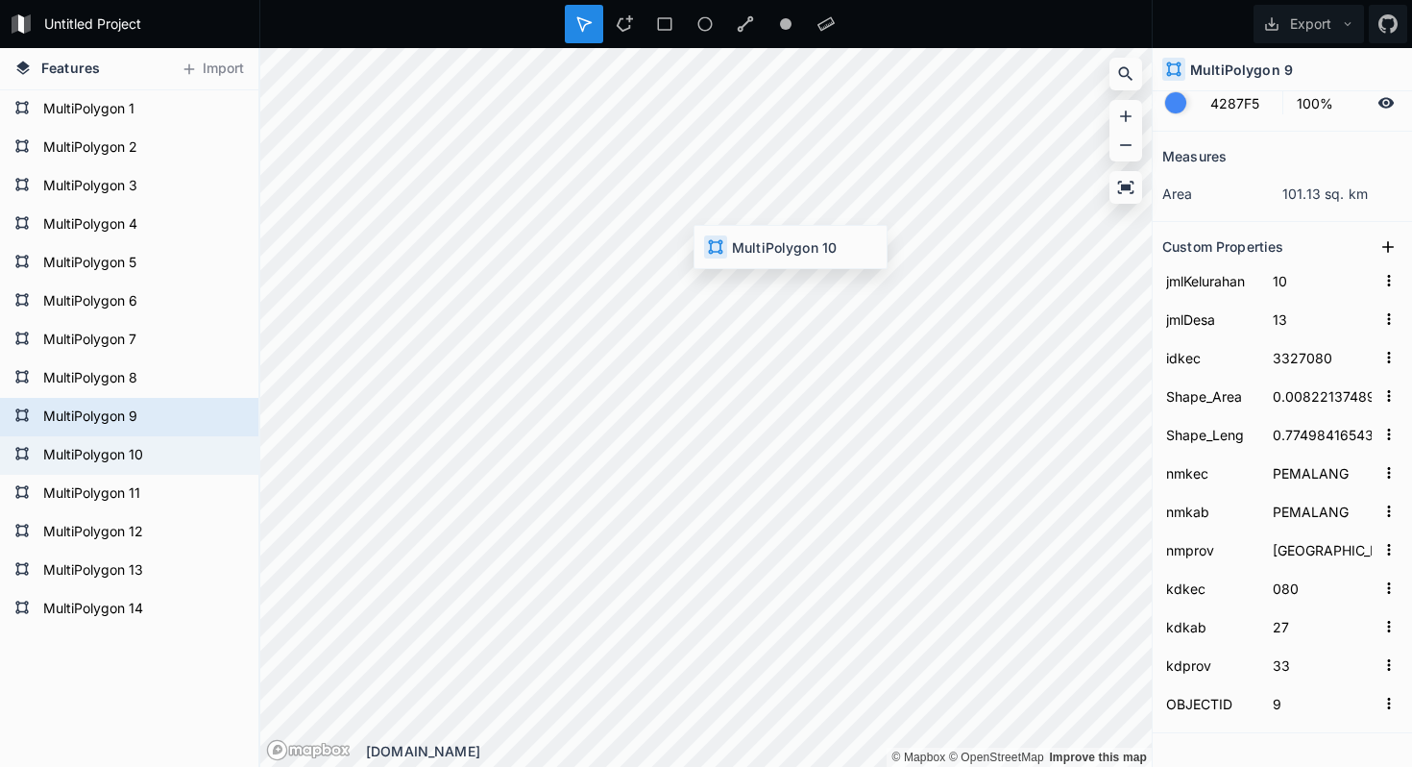
type input "19"
type input "3327090"
type input "0.00539137164"
type input "0.54758779557"
type input "TAMAN"
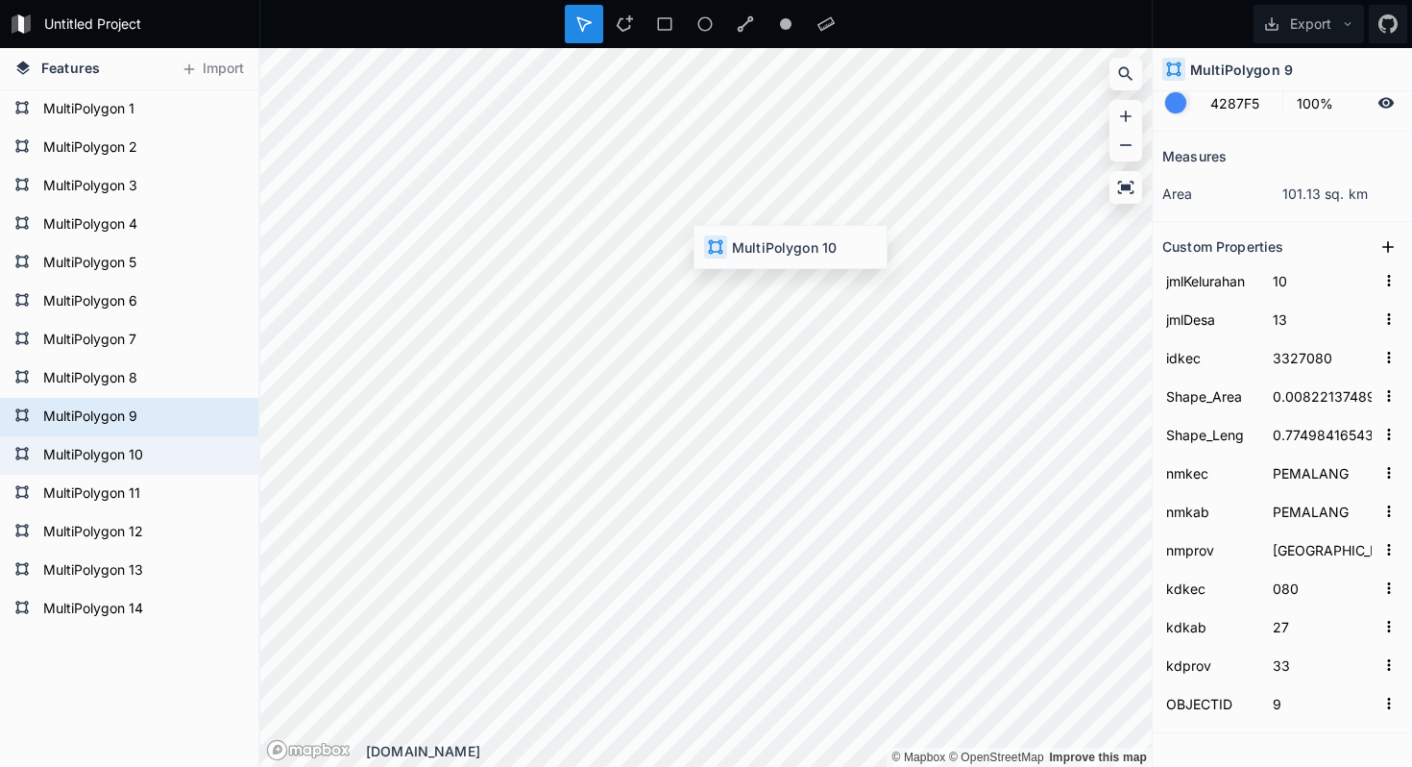
type input "090"
type input "10"
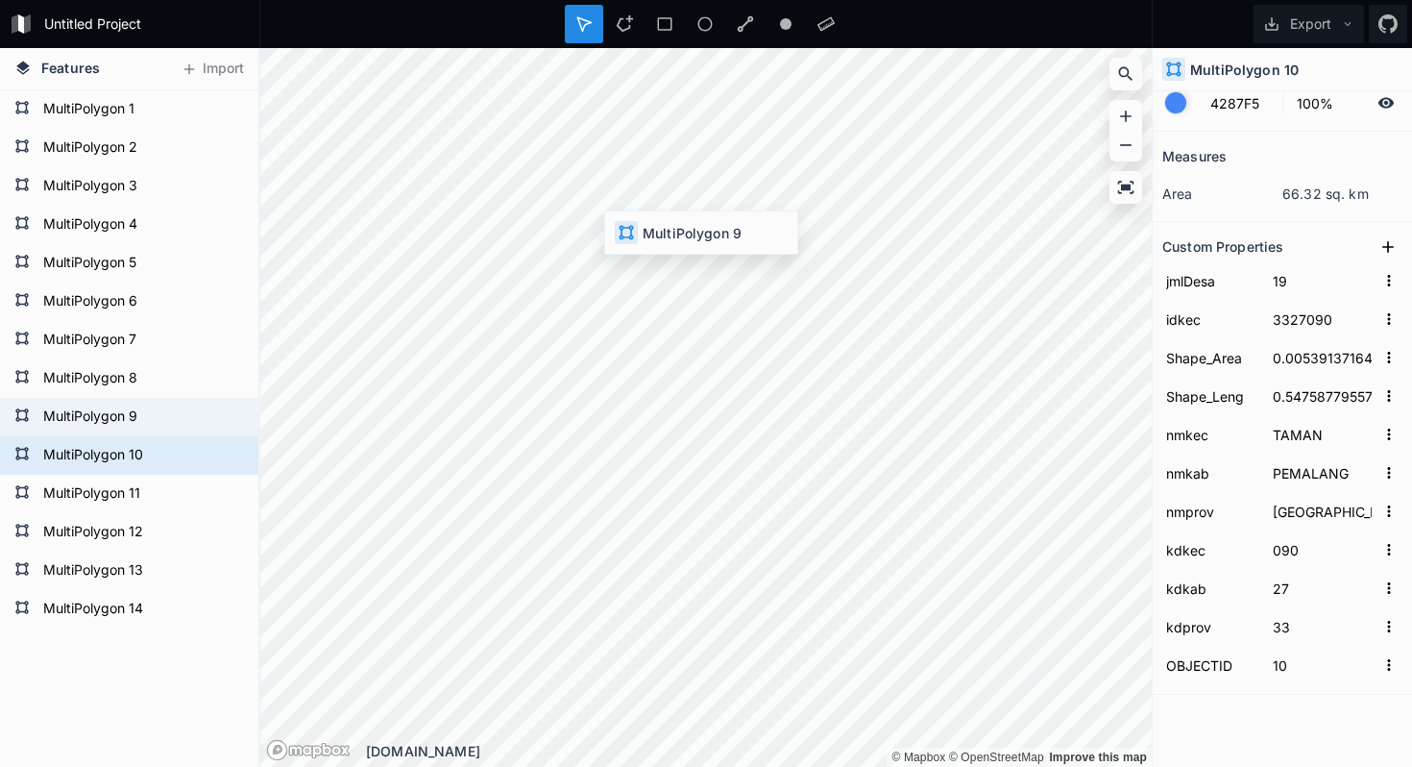
type input "13"
type input "3327080"
type input "0.00822137489"
type input "0.77498416543"
type input "PEMALANG"
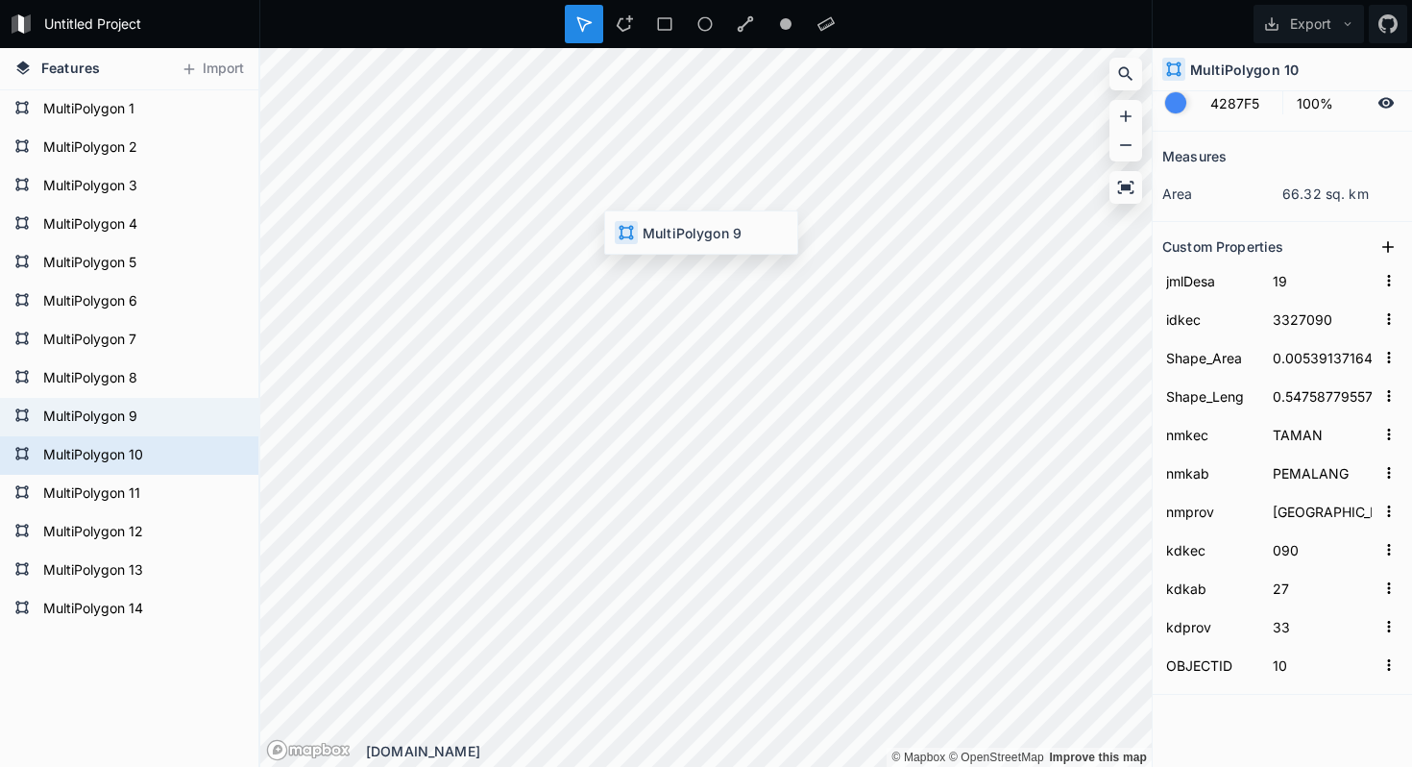
type input "080"
type input "9"
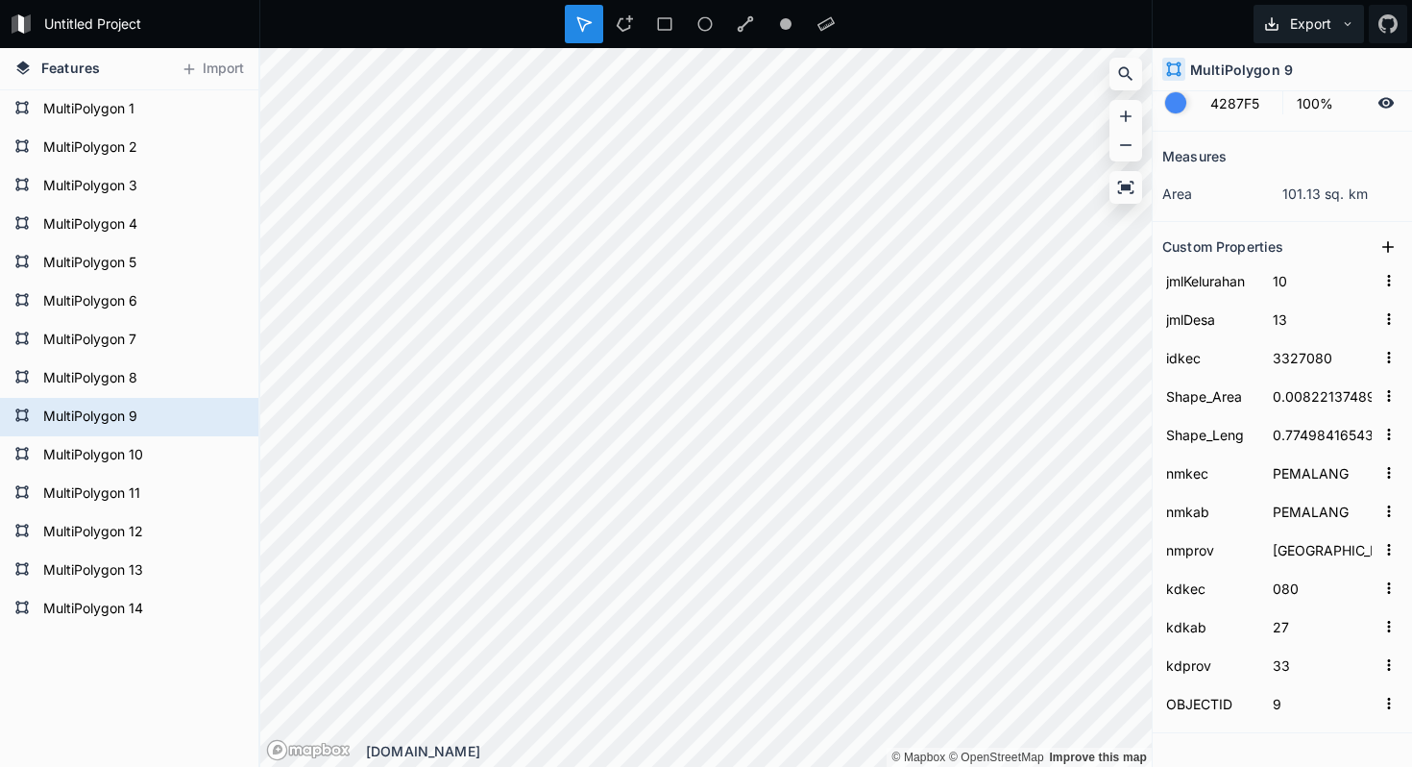
click at [1314, 11] on button "Export" at bounding box center [1309, 24] width 110 height 38
click at [1198, 25] on div "Export Export Image Export as .geojson Export as .kml" at bounding box center [1282, 24] width 259 height 48
